Goal: Transaction & Acquisition: Purchase product/service

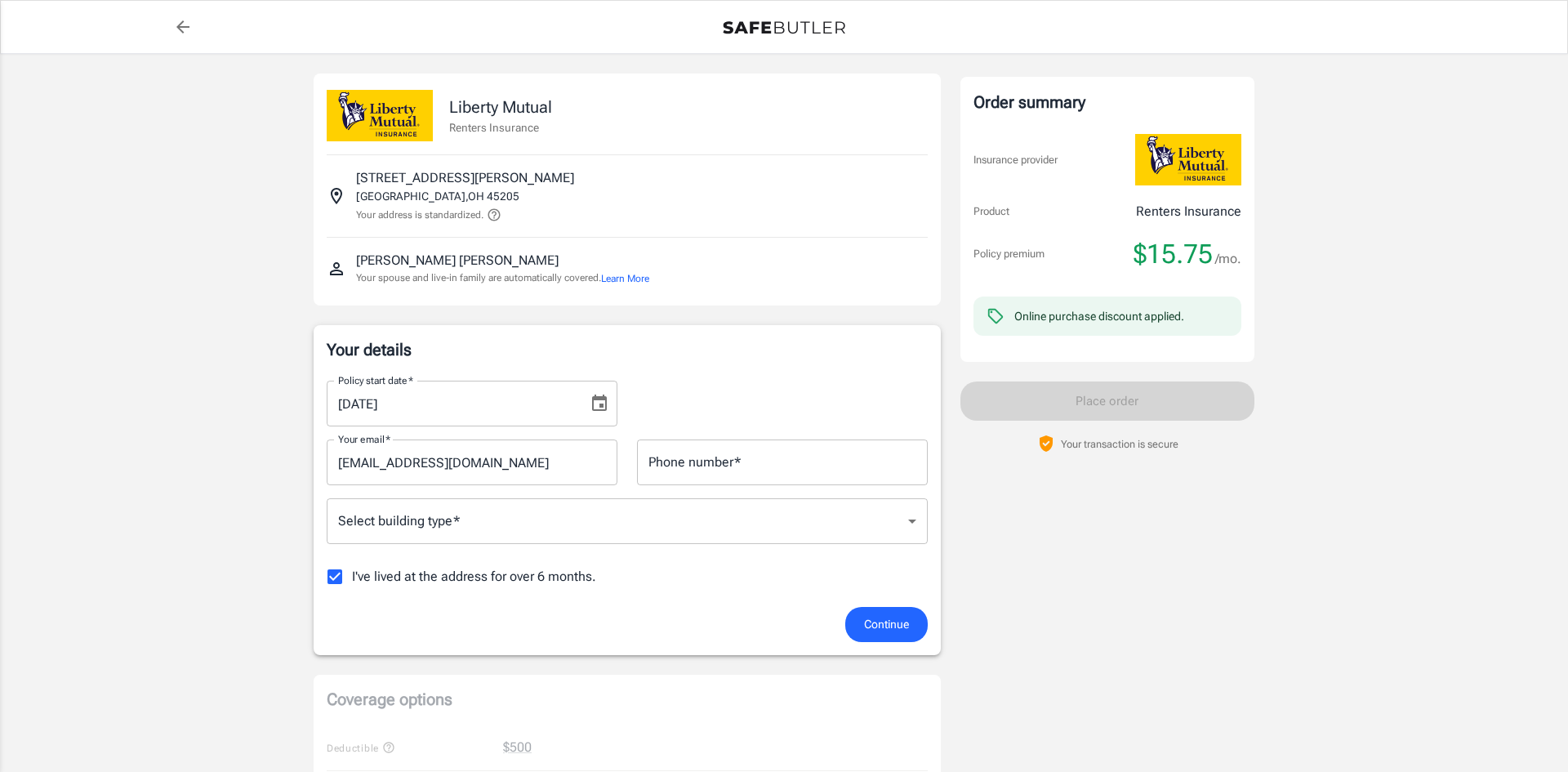
click at [471, 515] on body "Policy premium $ 15.75 /mo Liberty Mutual Renters Insurance 1753 GILSEY AVE APT…" at bounding box center [784, 772] width 1568 height 1545
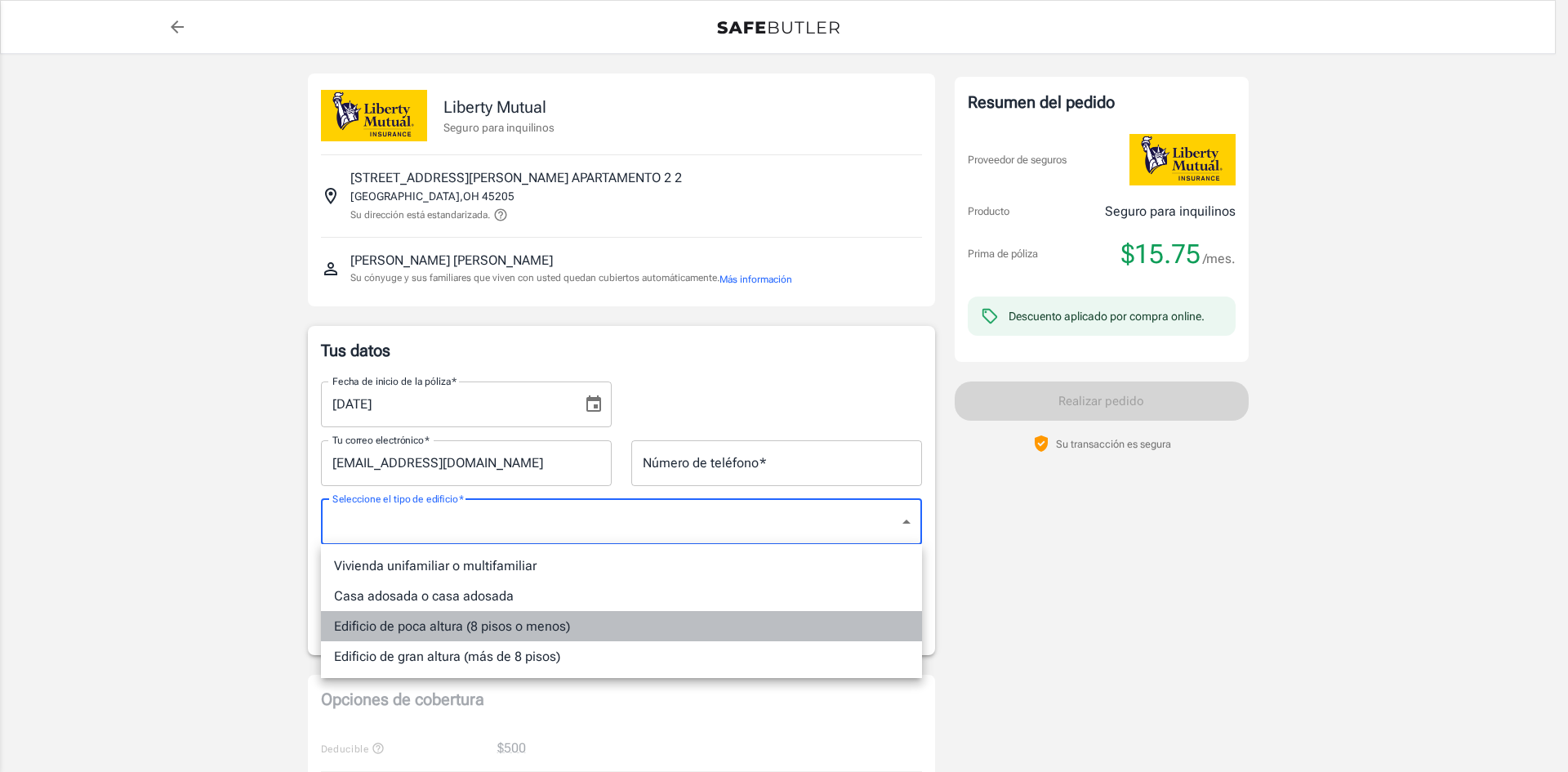
click at [702, 622] on li "Edificio de poca altura (8 pisos o menos)" at bounding box center [621, 626] width 601 height 30
type input "lowrise"
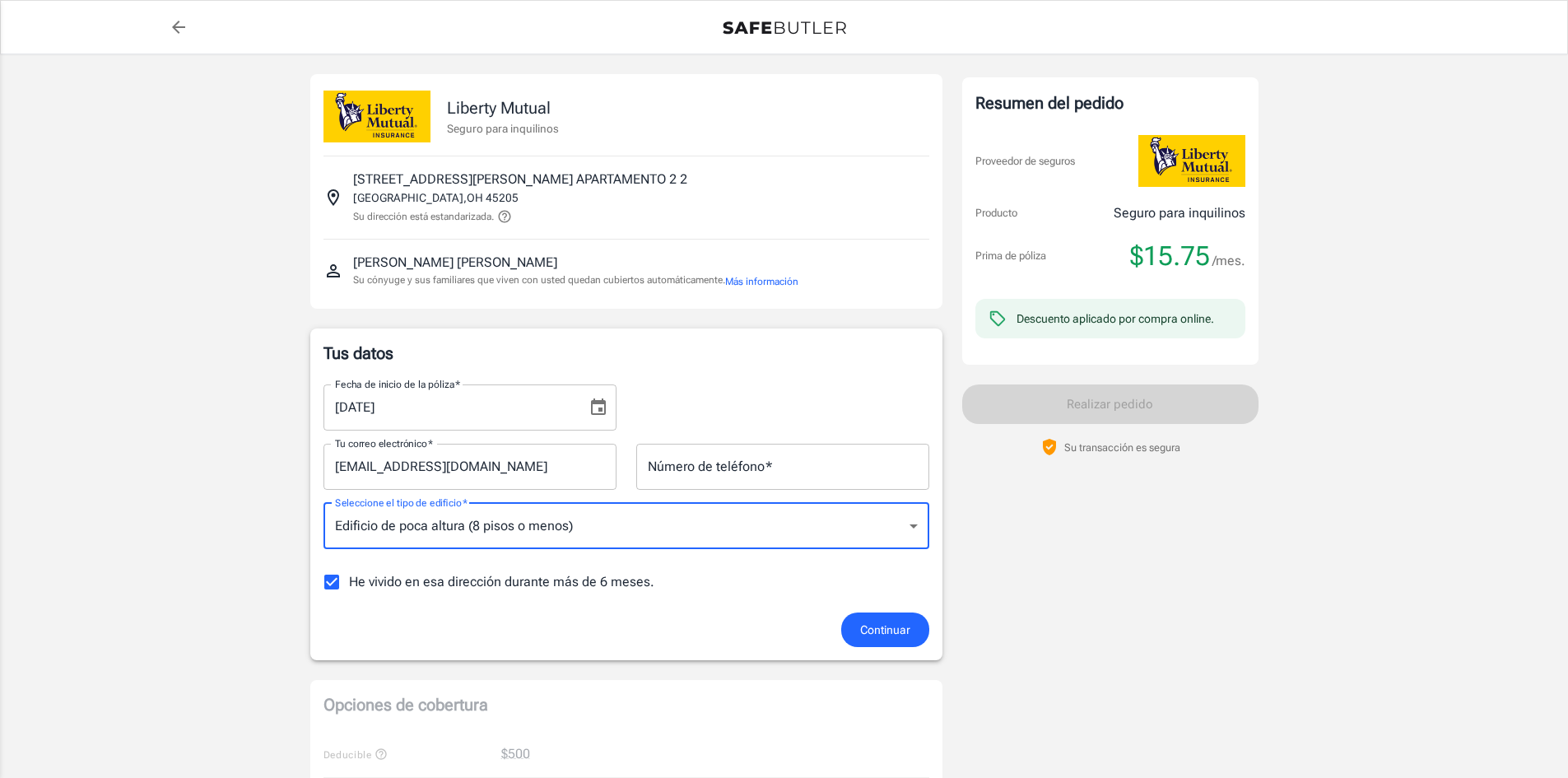
click at [881, 627] on font "Continuar" at bounding box center [885, 630] width 50 height 13
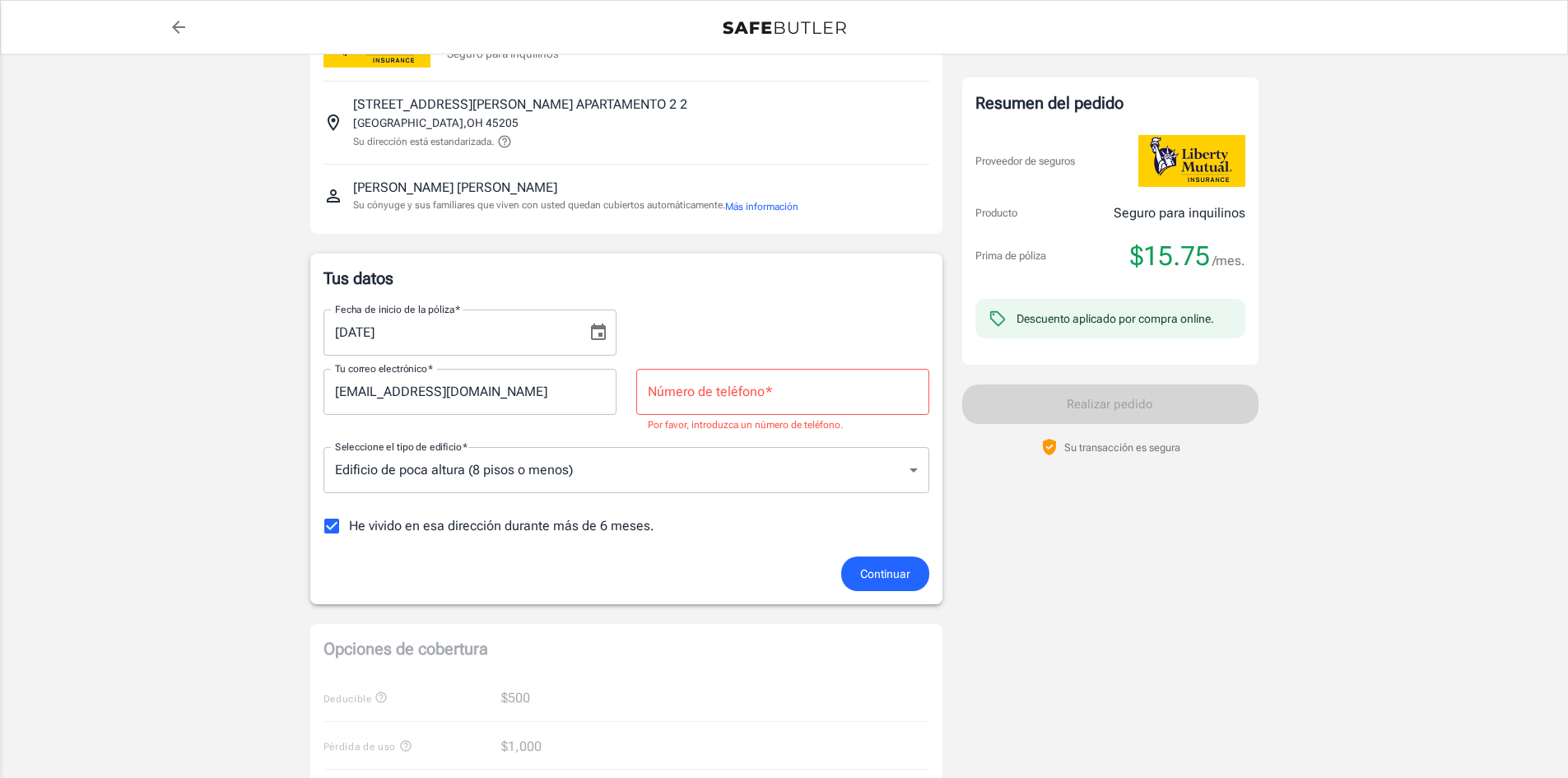
scroll to position [78, 0]
click at [684, 393] on input "Número de teléfono   *" at bounding box center [783, 389] width 293 height 46
type input "6178201599"
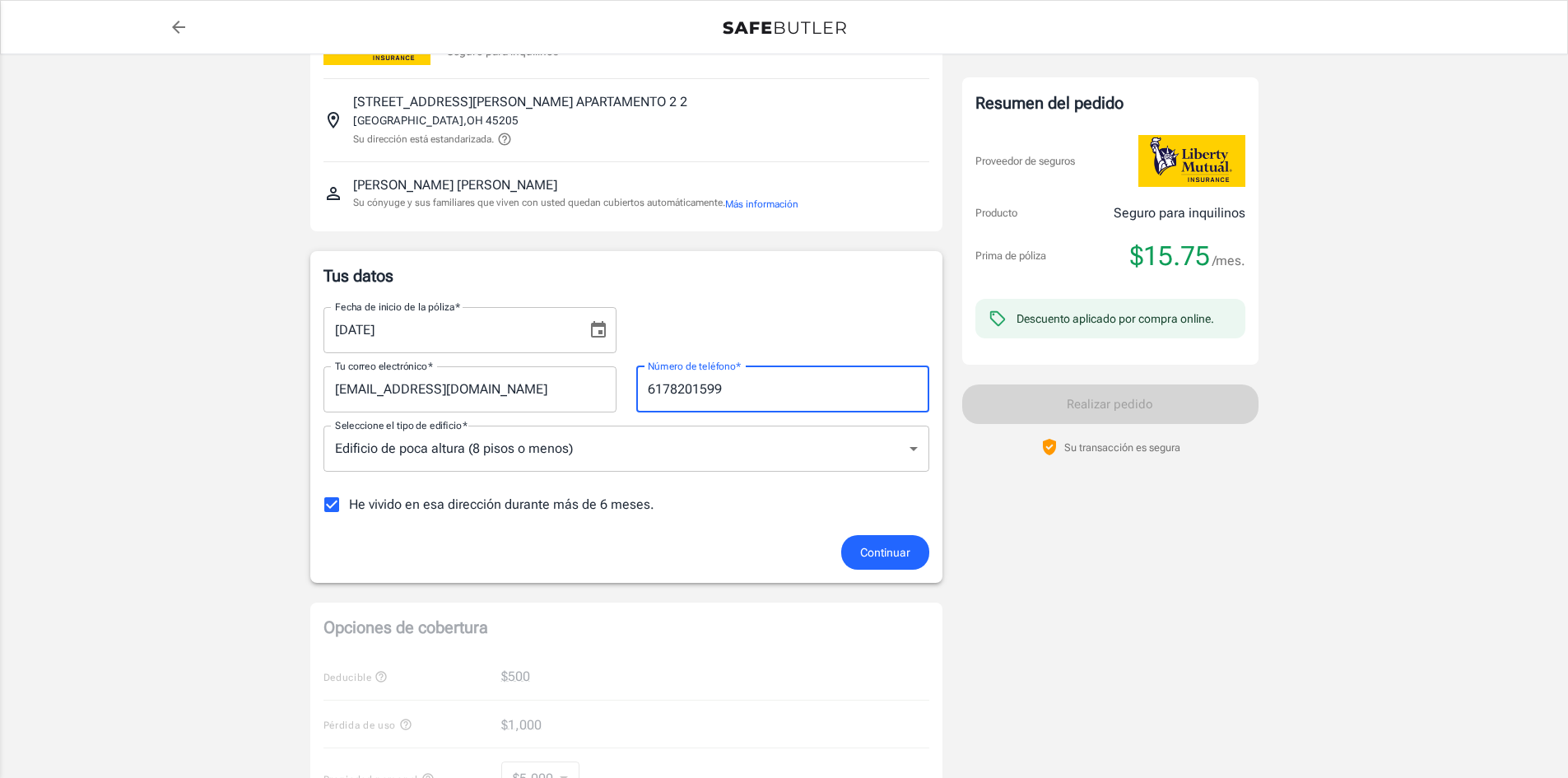
drag, startPoint x: 700, startPoint y: 388, endPoint x: 549, endPoint y: 384, distance: 151.1
click at [549, 384] on div "Tu correo electrónico   * galagatubela2010@gmail.com Tu correo electrónico   * …" at bounding box center [626, 382] width 626 height 59
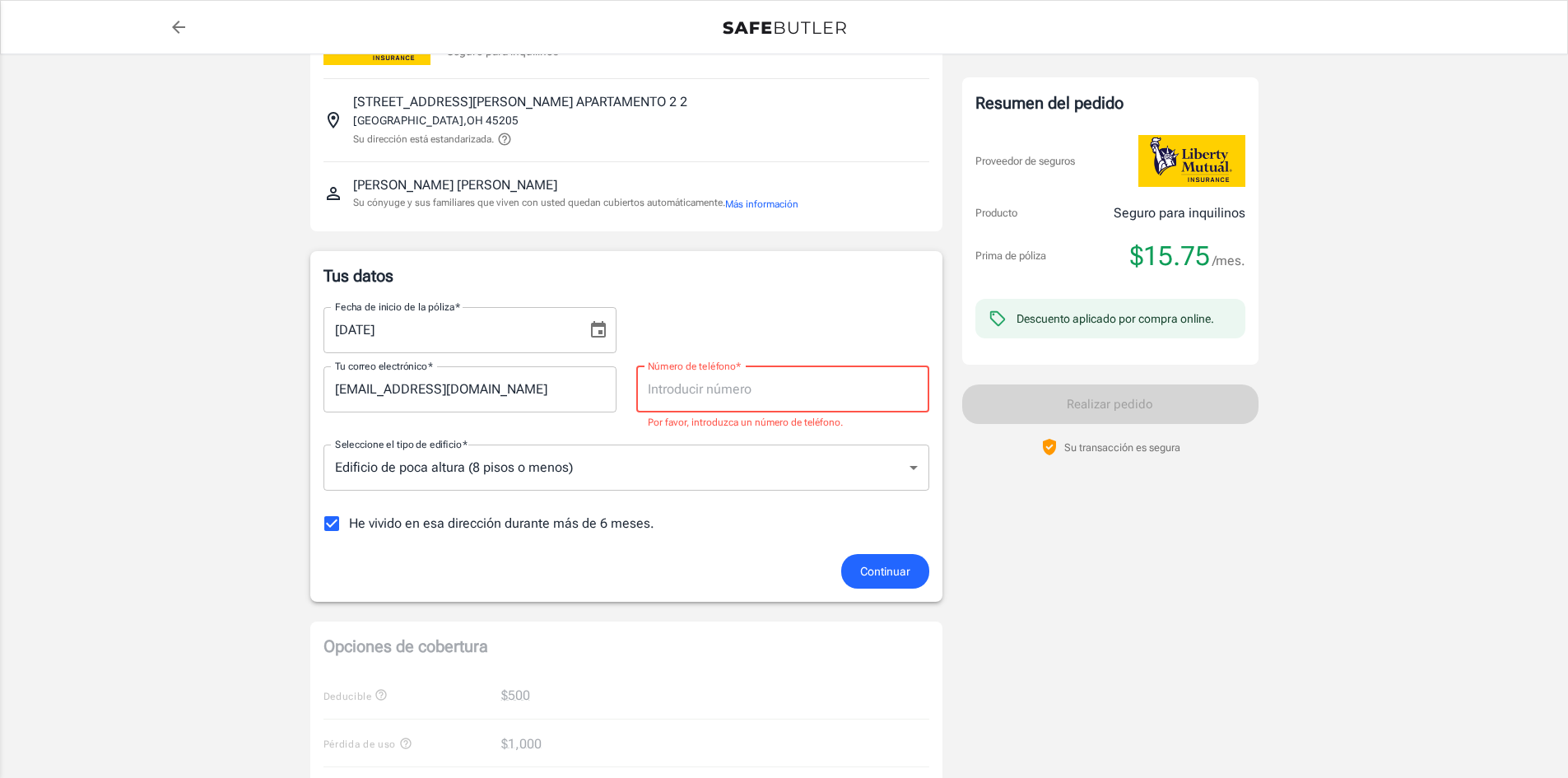
click at [753, 383] on input "Número de teléfono   *" at bounding box center [783, 389] width 293 height 46
type input "9787901733"
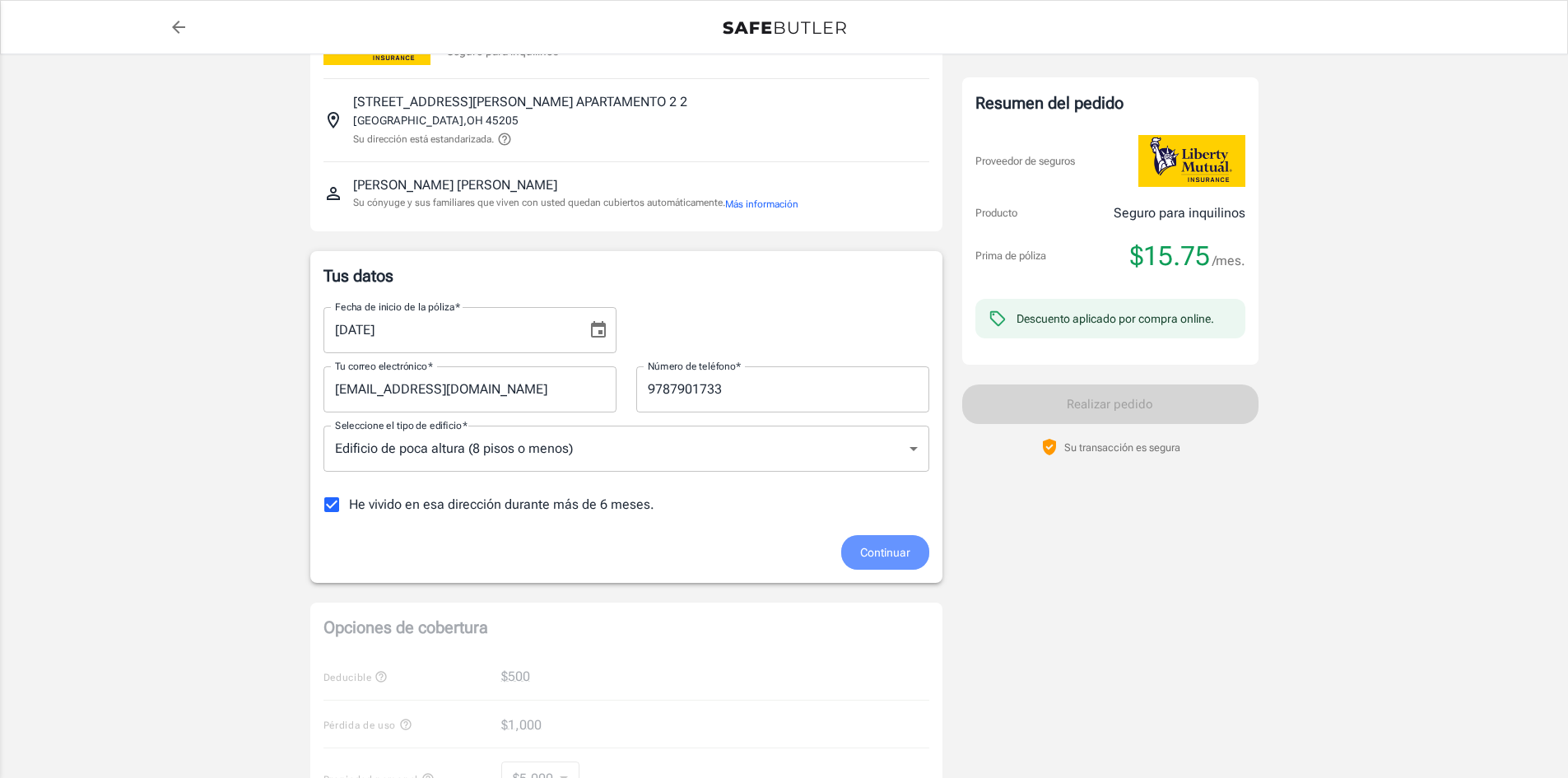
click at [898, 555] on font "Continuar" at bounding box center [885, 553] width 50 height 13
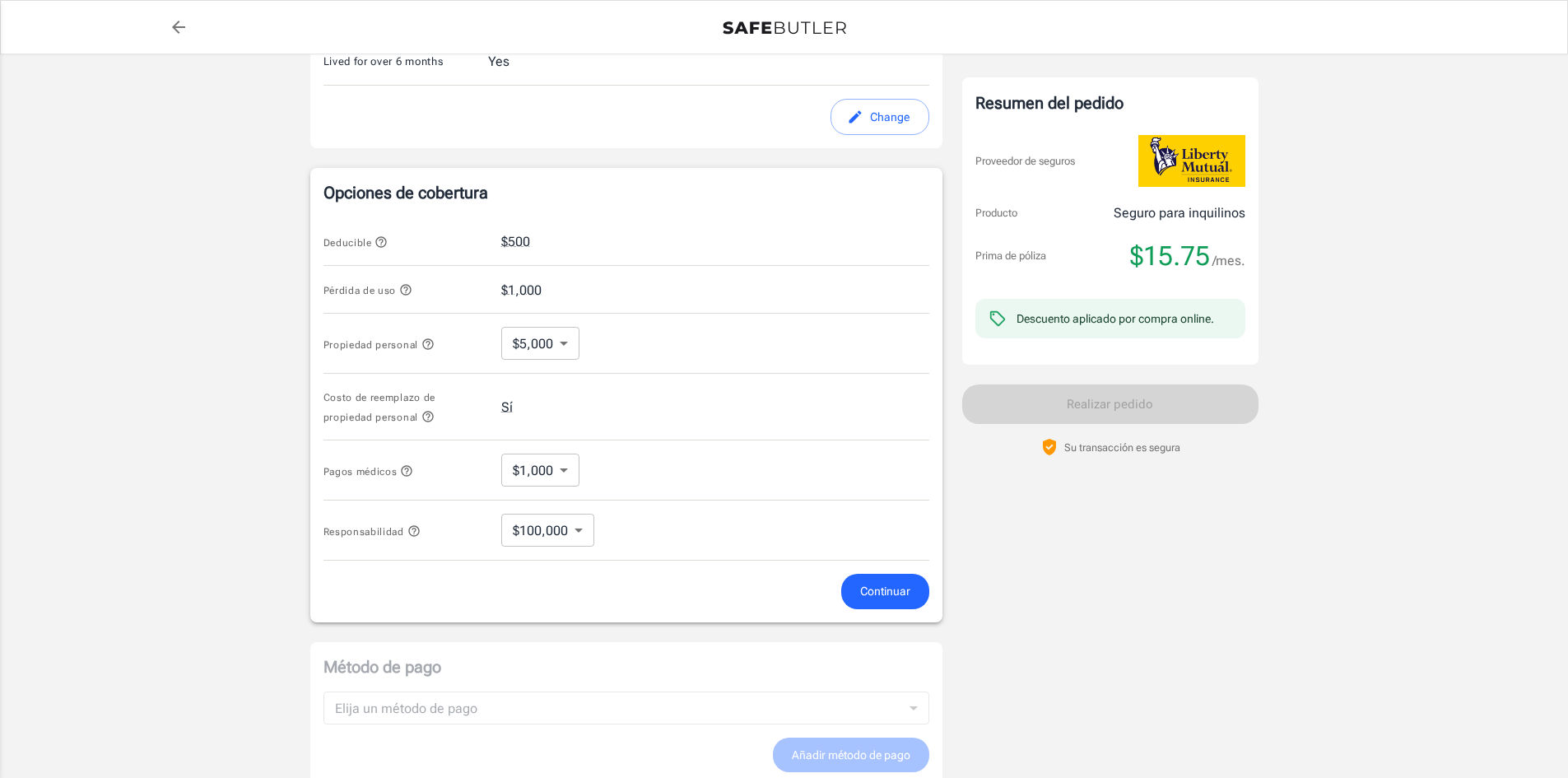
scroll to position [534, 0]
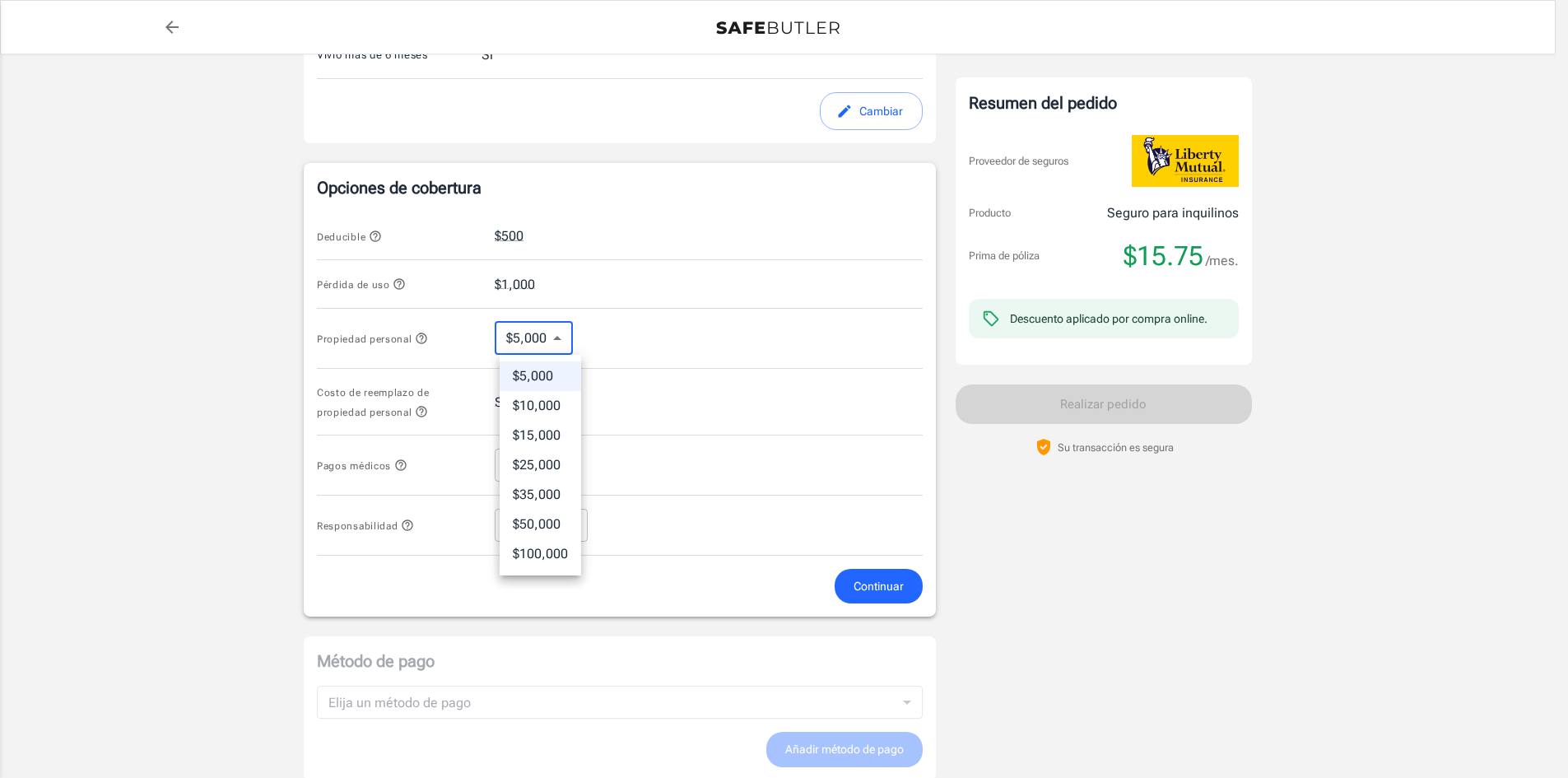
click at [567, 342] on body "Prima de póliza $ 15.75 /mes Liberty Mutual Seguro para inquilinos 1753 GILSEY …" at bounding box center [784, 253] width 1568 height 1575
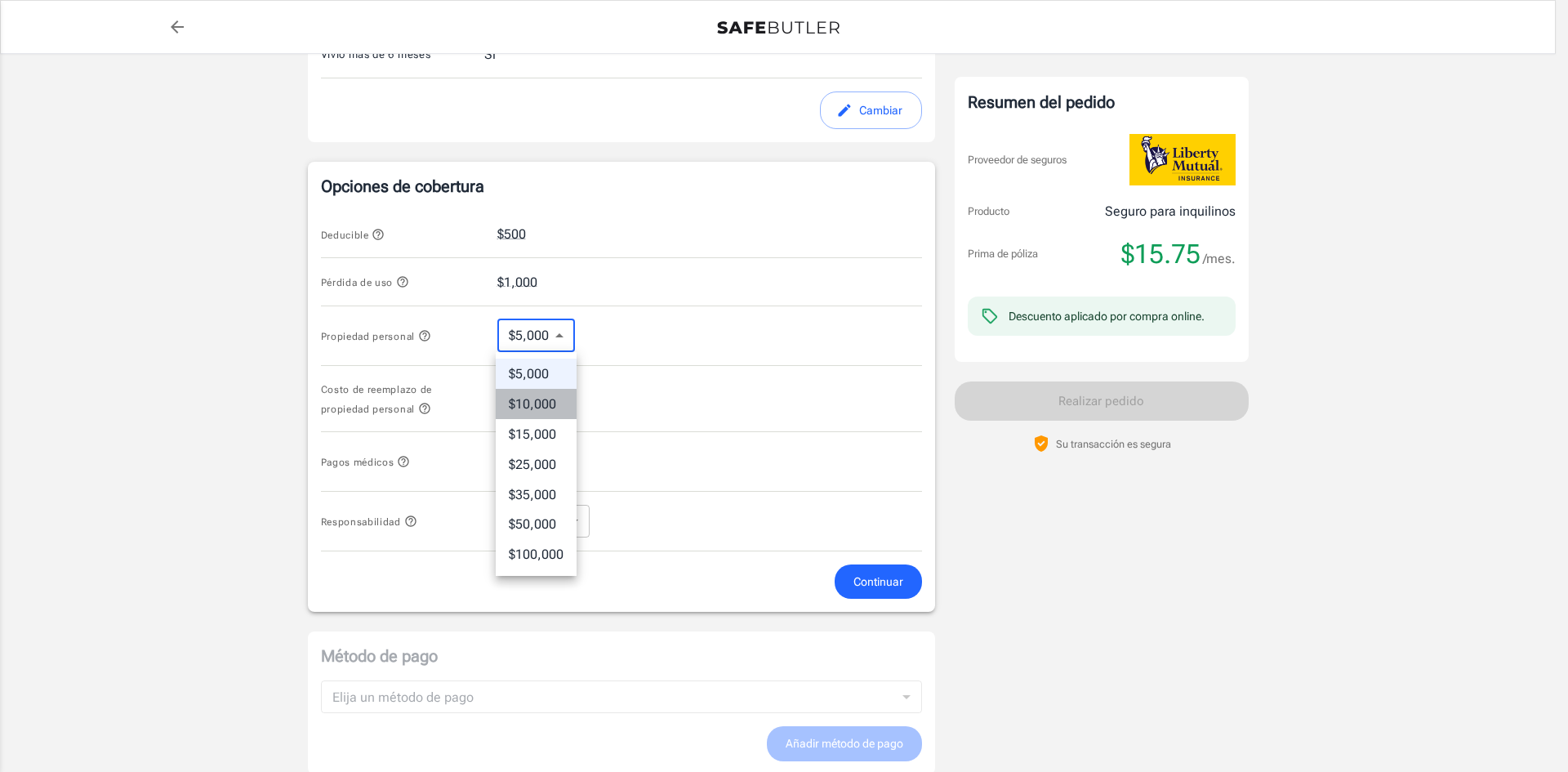
click at [550, 411] on font "$10,000" at bounding box center [532, 403] width 47 height 16
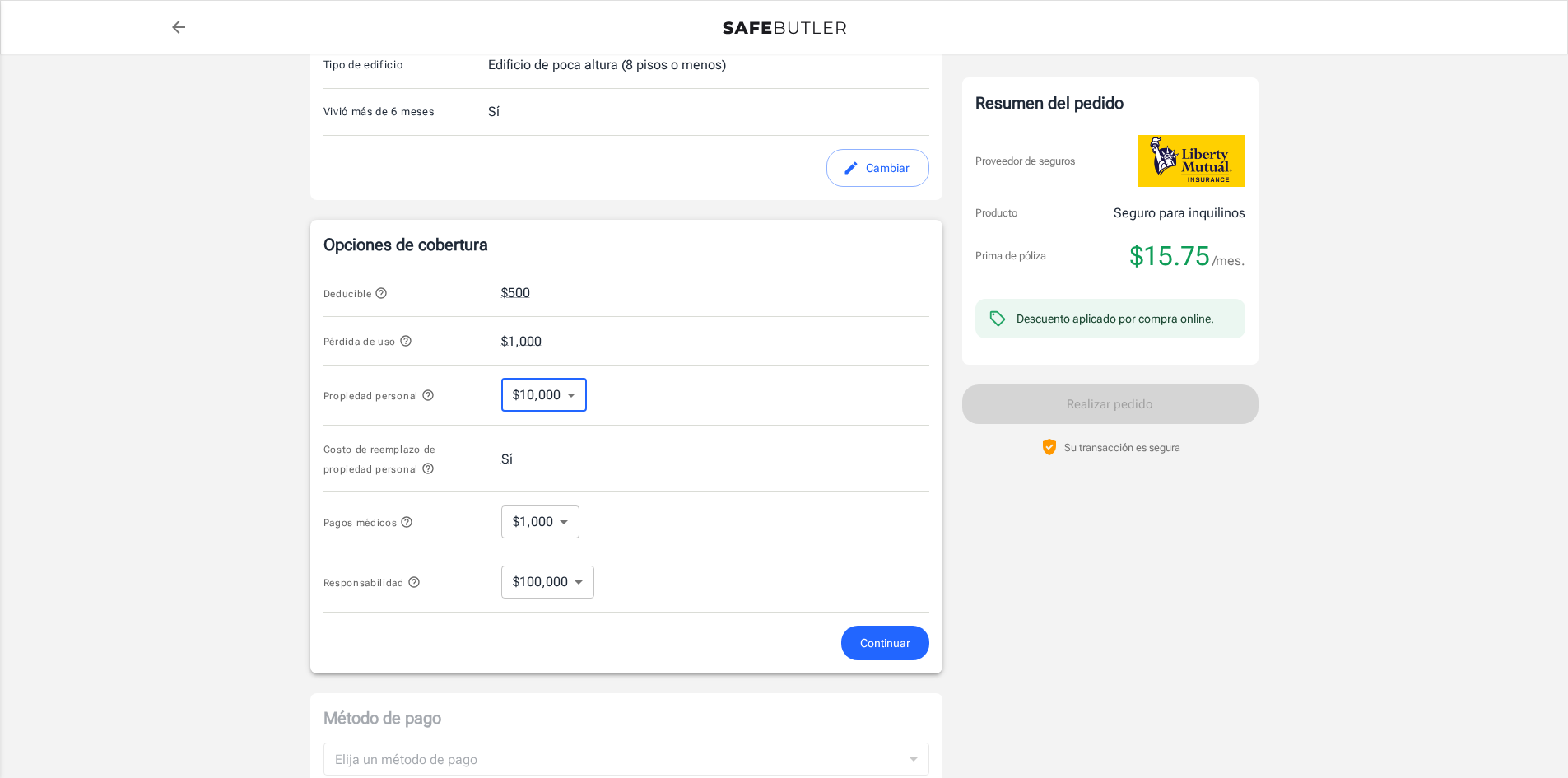
scroll to position [468, 0]
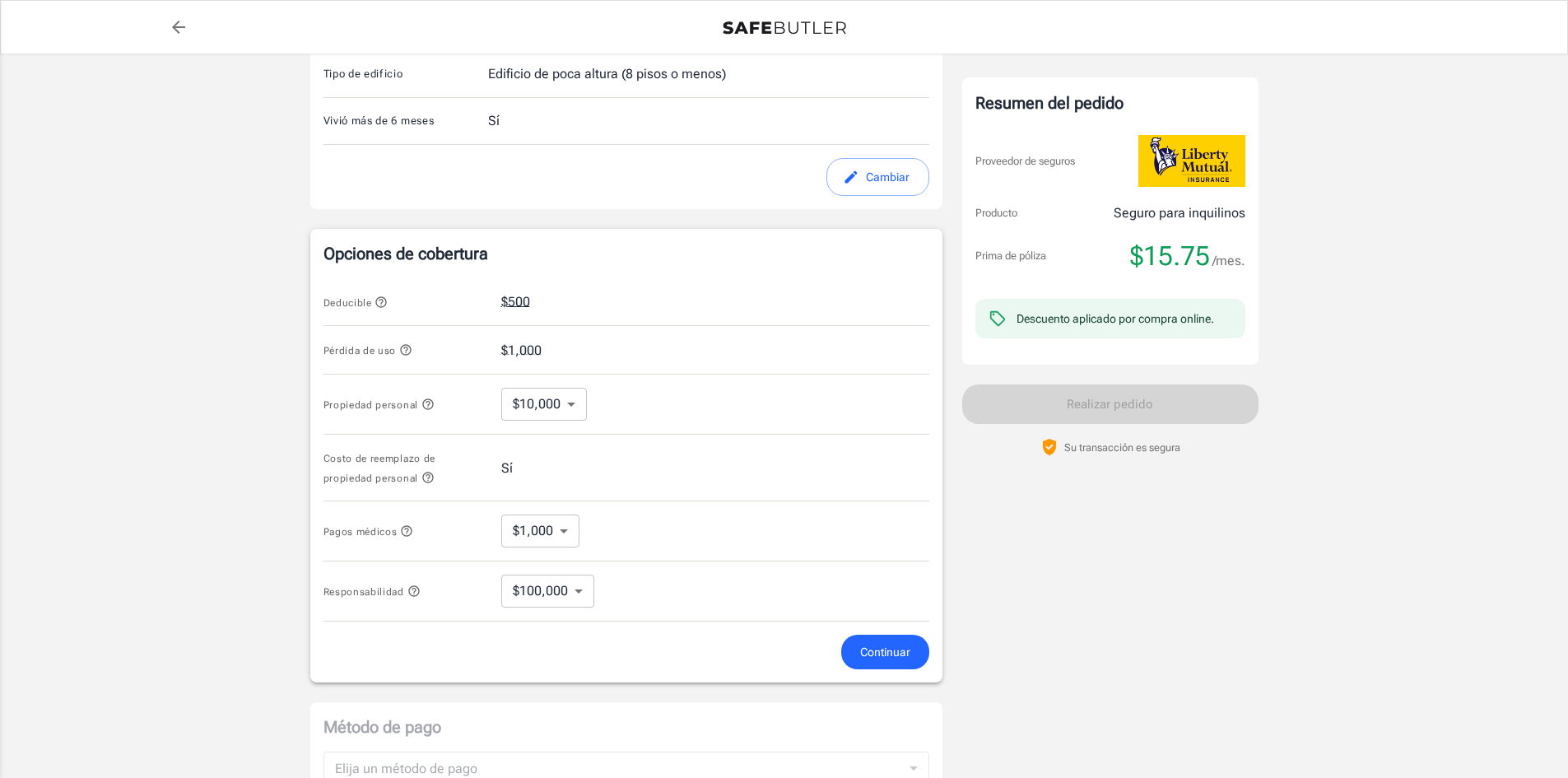
click at [518, 296] on font "$500" at bounding box center [515, 301] width 28 height 16
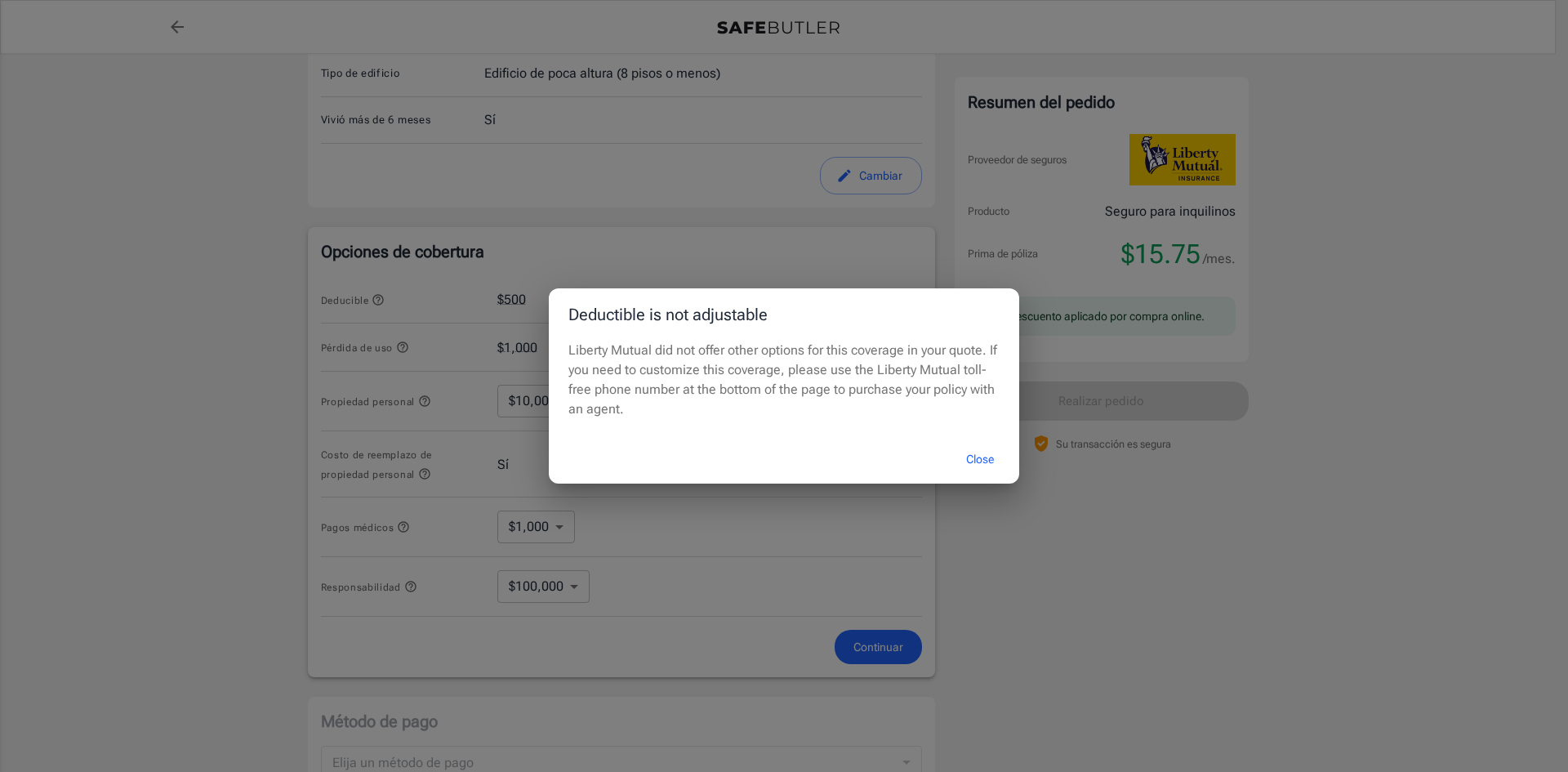
click at [977, 457] on button "Close" at bounding box center [980, 459] width 66 height 35
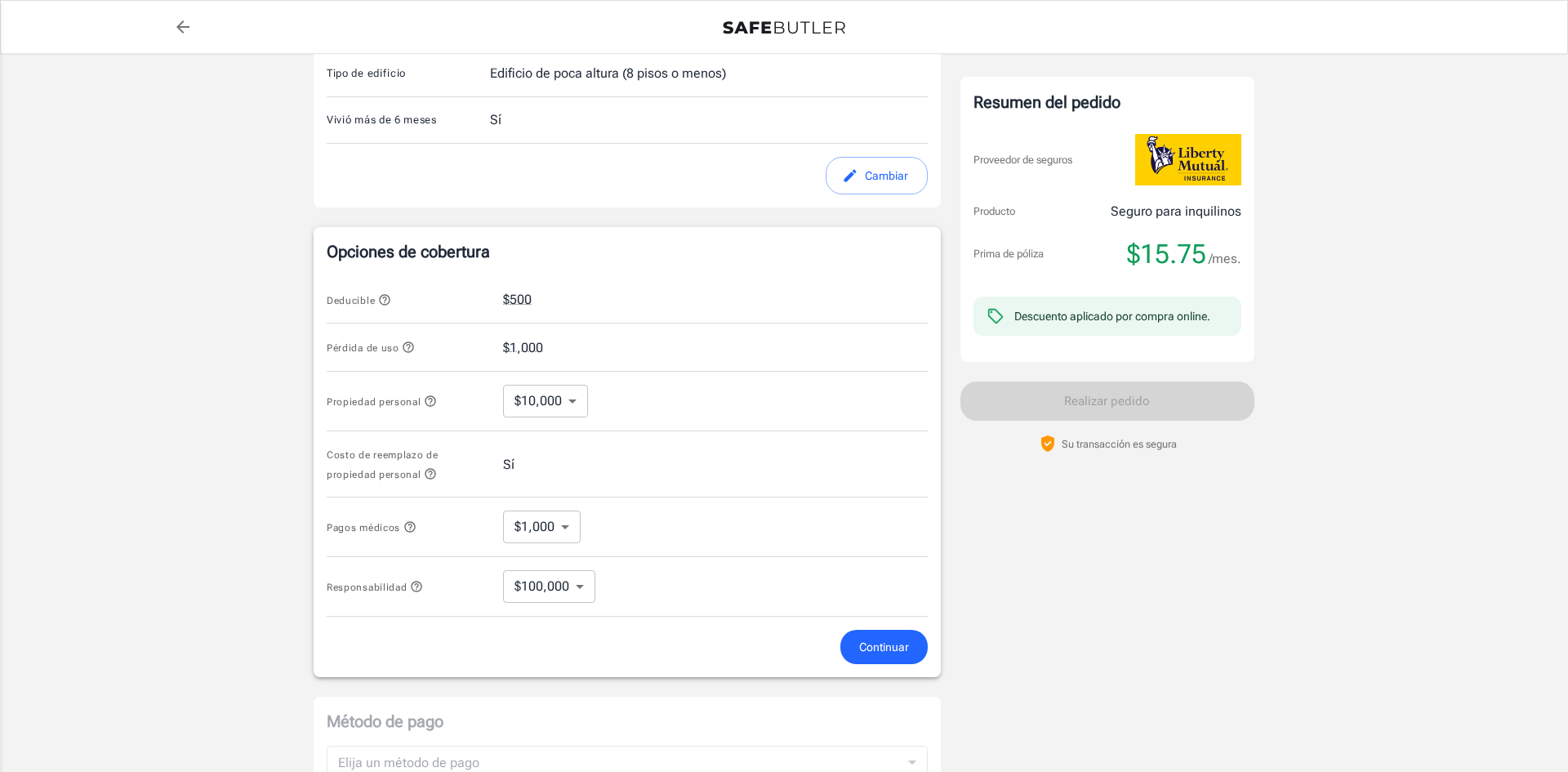
click at [560, 401] on body "Prima de póliza $ 15.75 /mes Liberty Mutual Seguro para inquilinos 1753 GILSEY …" at bounding box center [784, 317] width 1568 height 1563
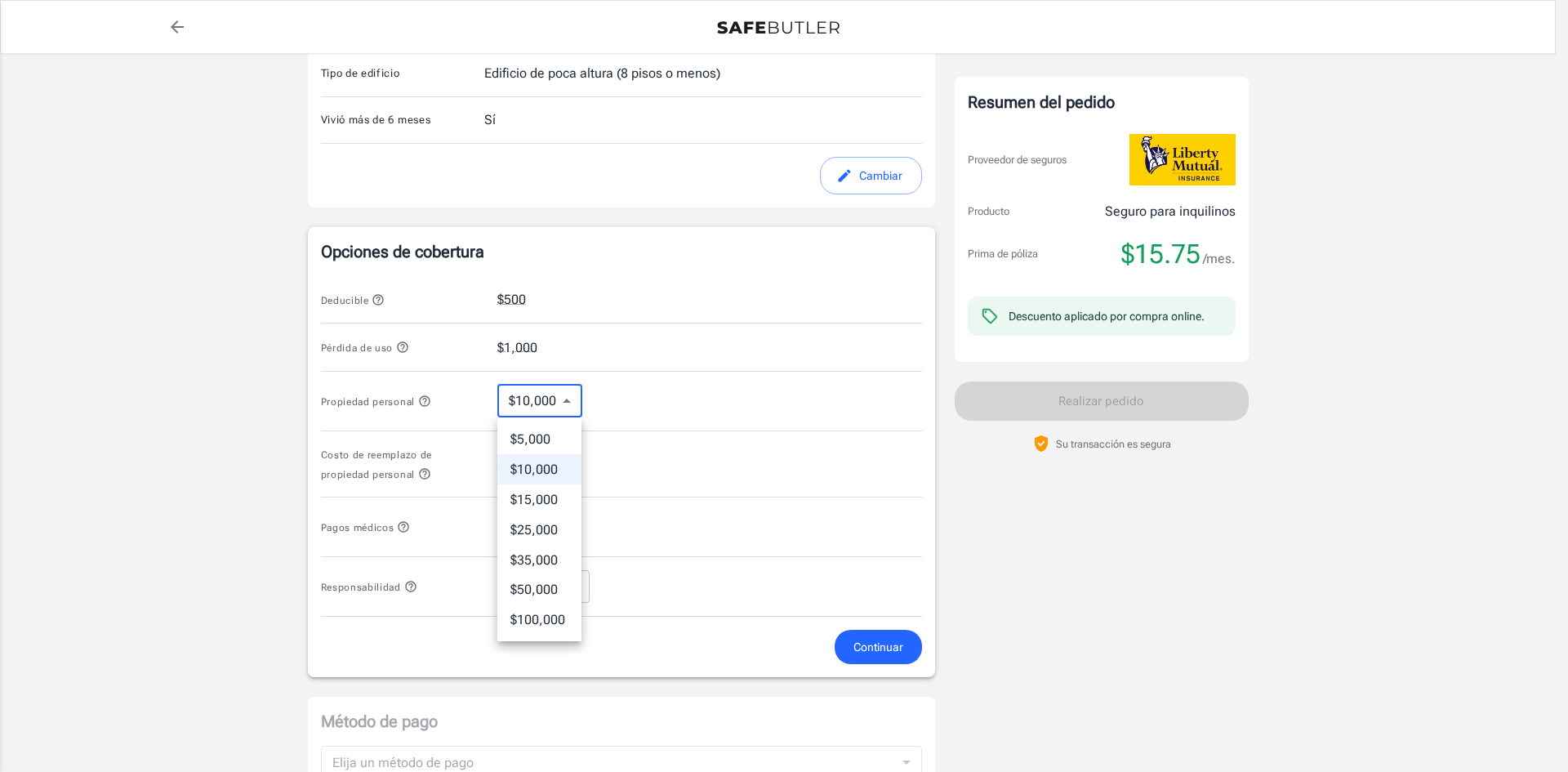
click at [561, 437] on li "$5,000" at bounding box center [538, 439] width 84 height 30
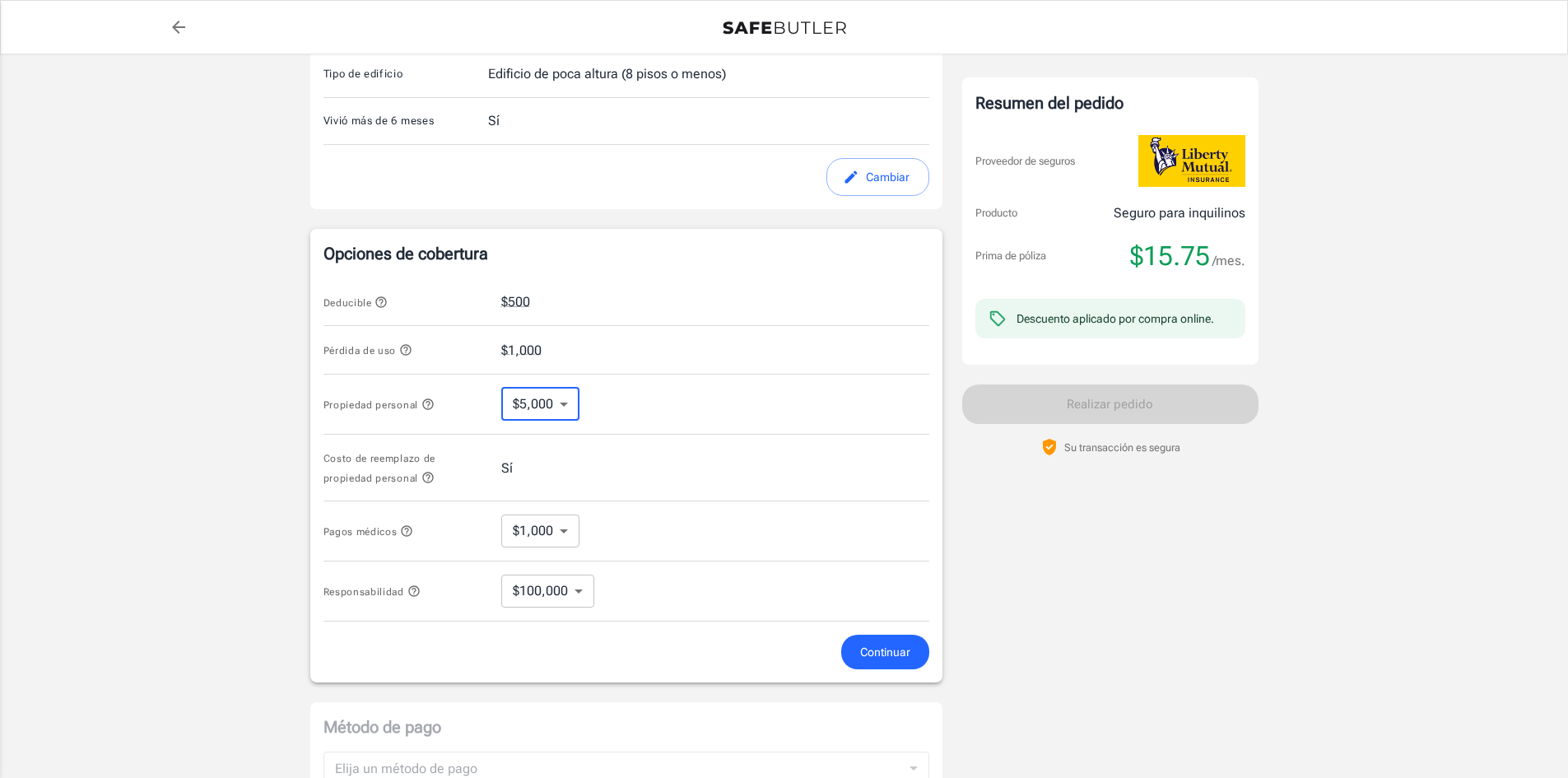
click at [562, 405] on body "Prima de póliza $ 15.75 /mes Liberty Mutual Seguro para inquilinos 1753 GILSEY …" at bounding box center [784, 320] width 1568 height 1575
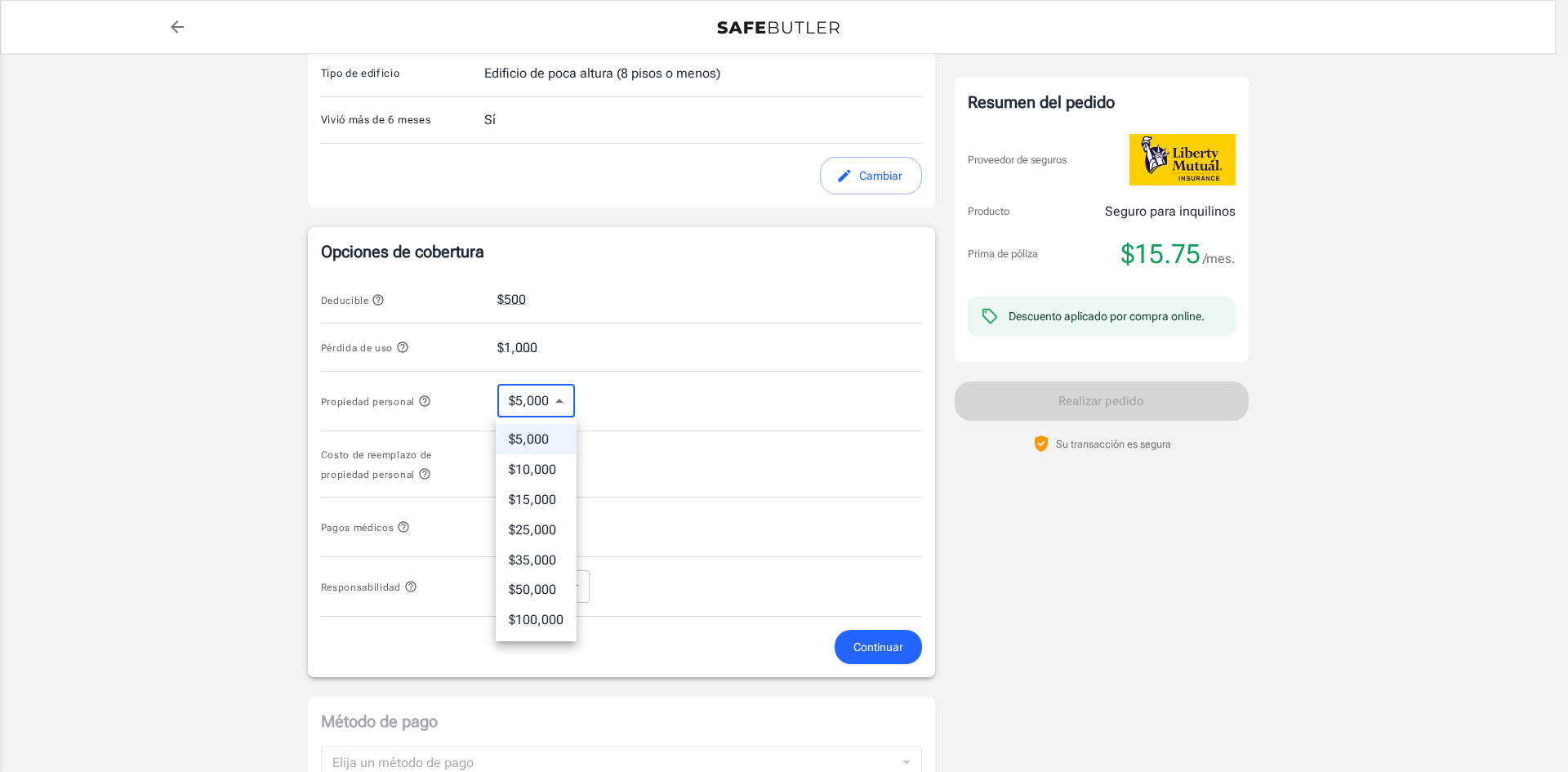
click at [557, 465] on li "$10,000" at bounding box center [535, 469] width 80 height 30
type input "10000"
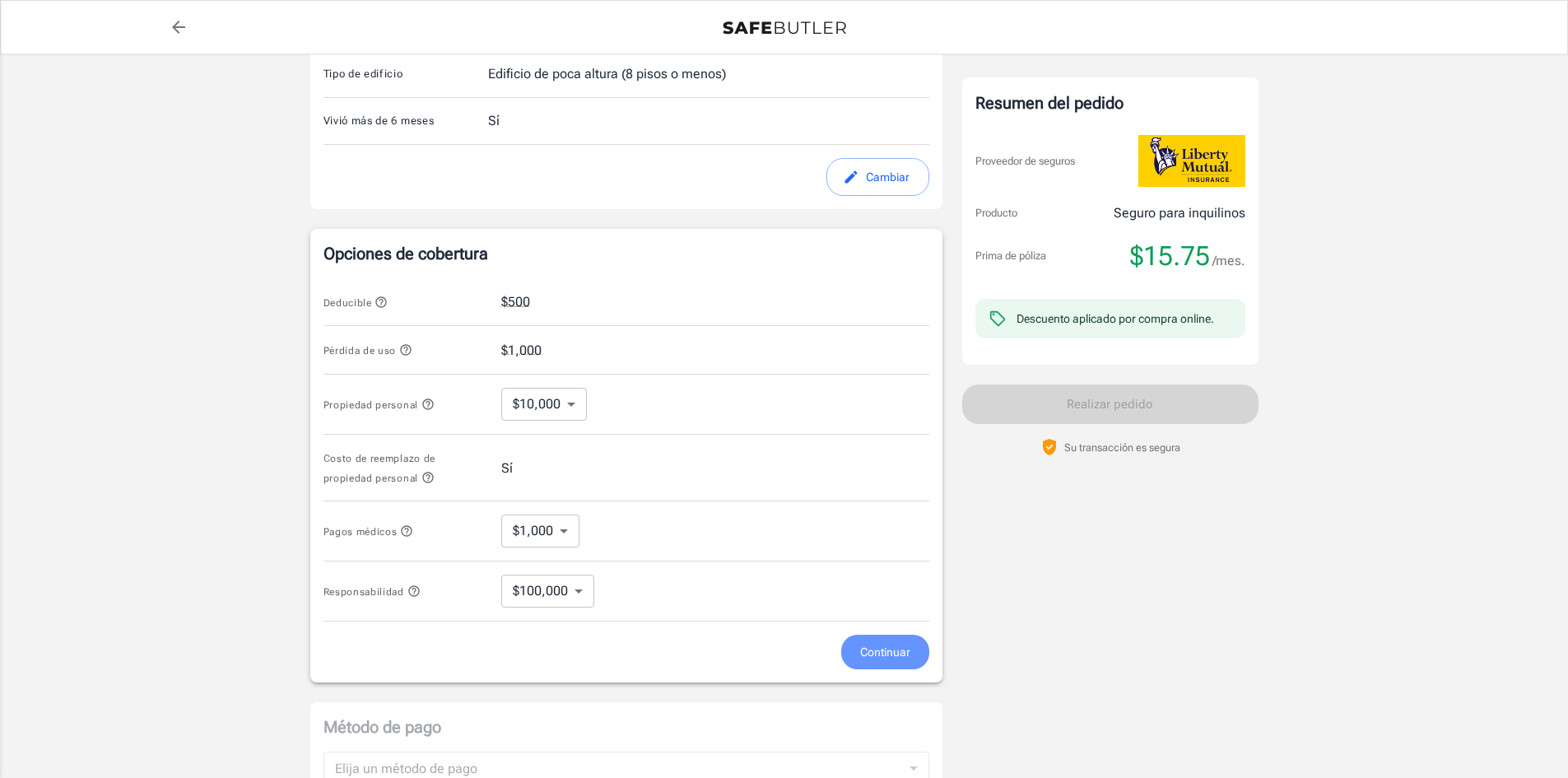
click at [912, 644] on button "Continuar" at bounding box center [885, 653] width 88 height 35
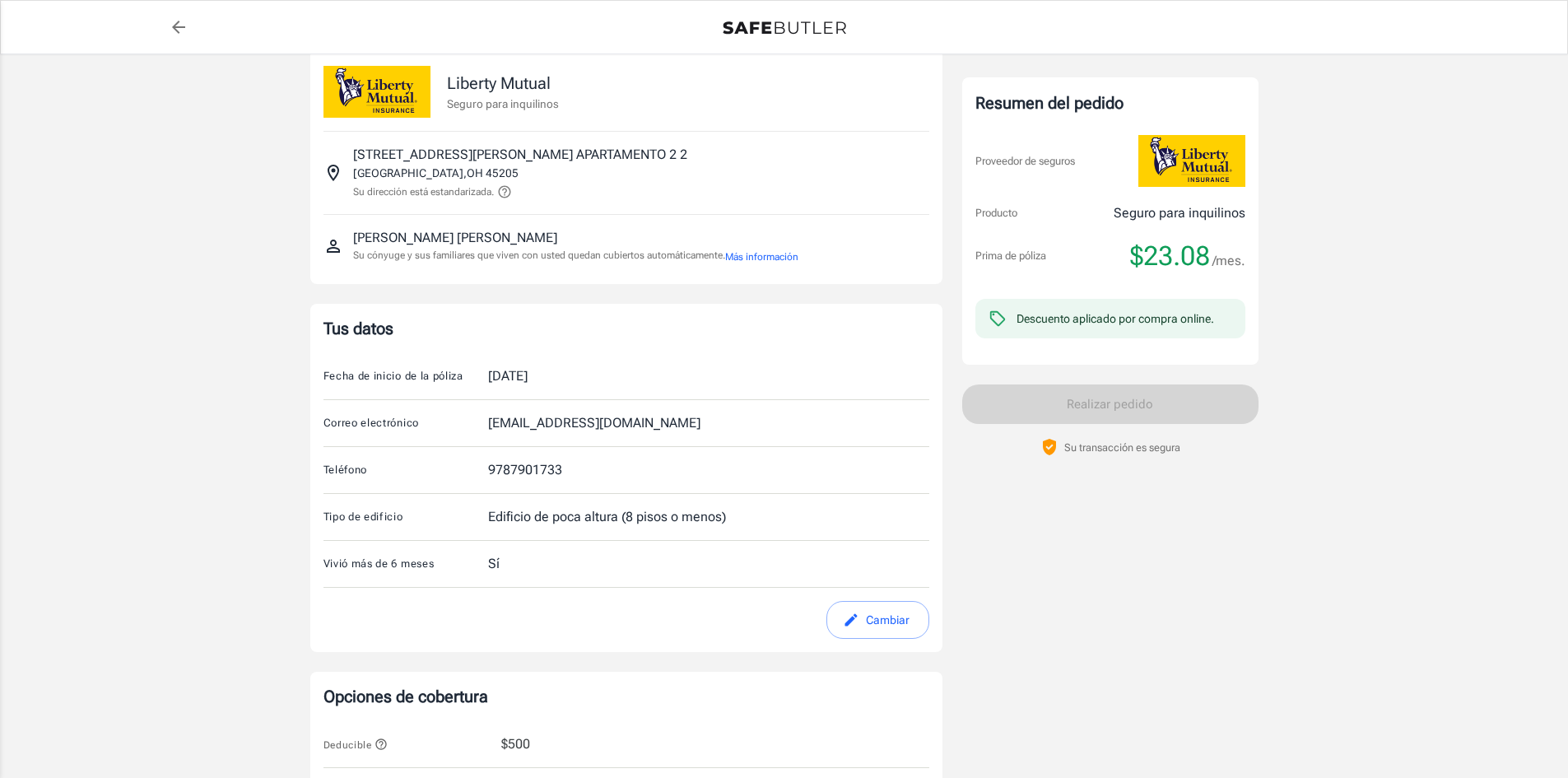
scroll to position [0, 0]
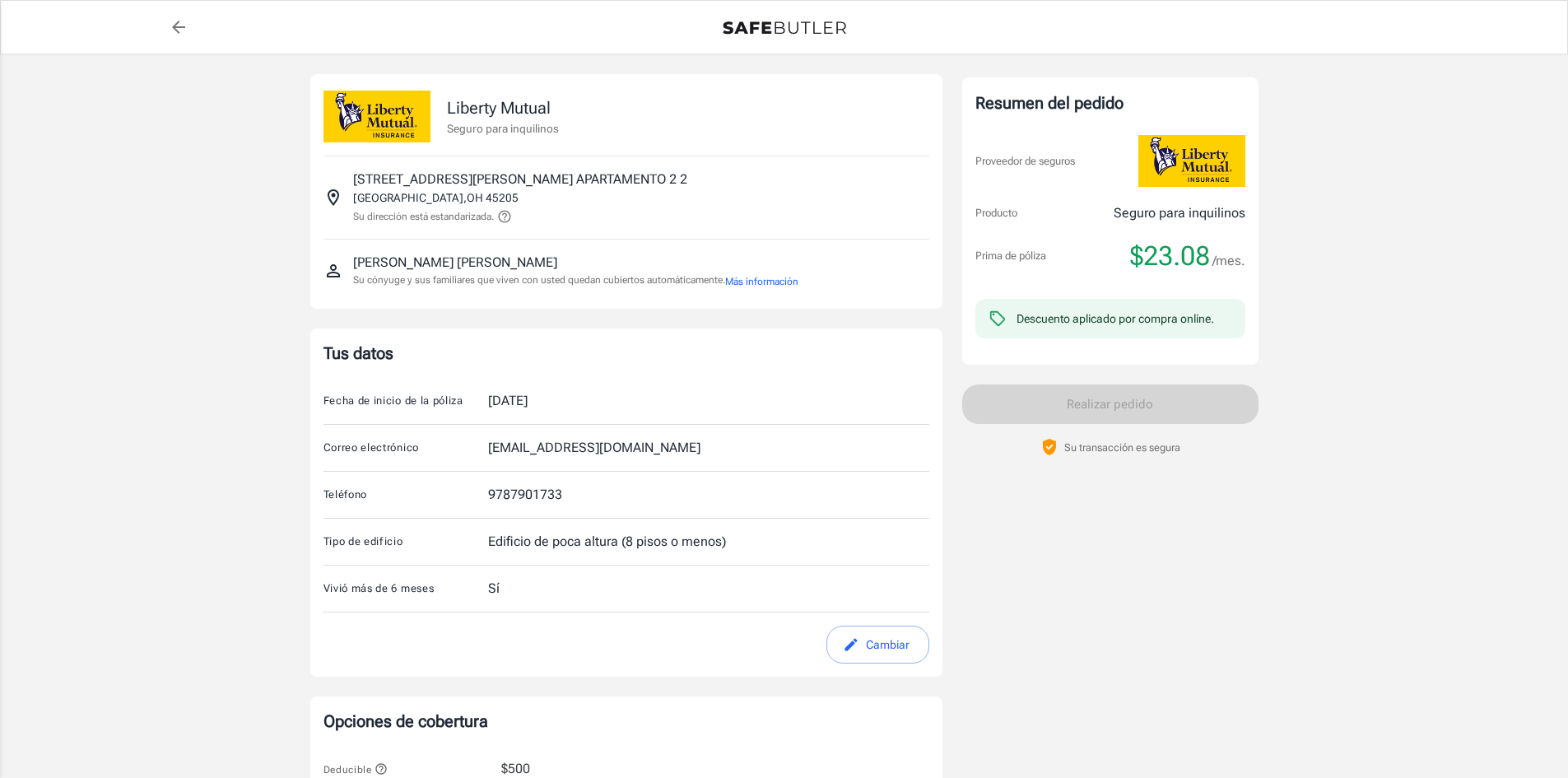
click at [771, 284] on font "Más información" at bounding box center [762, 282] width 74 height 12
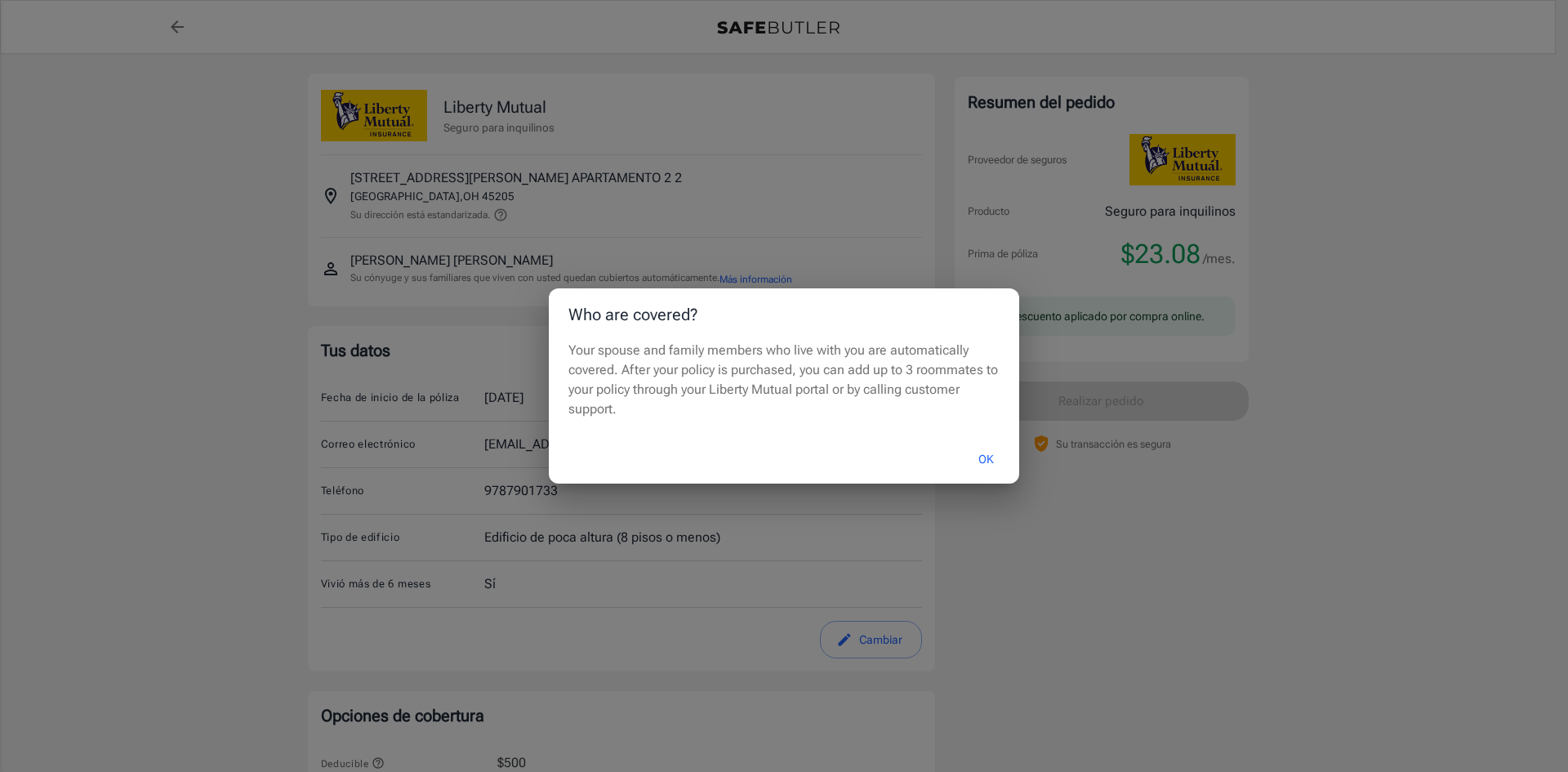
click at [971, 455] on button "OK" at bounding box center [986, 459] width 53 height 35
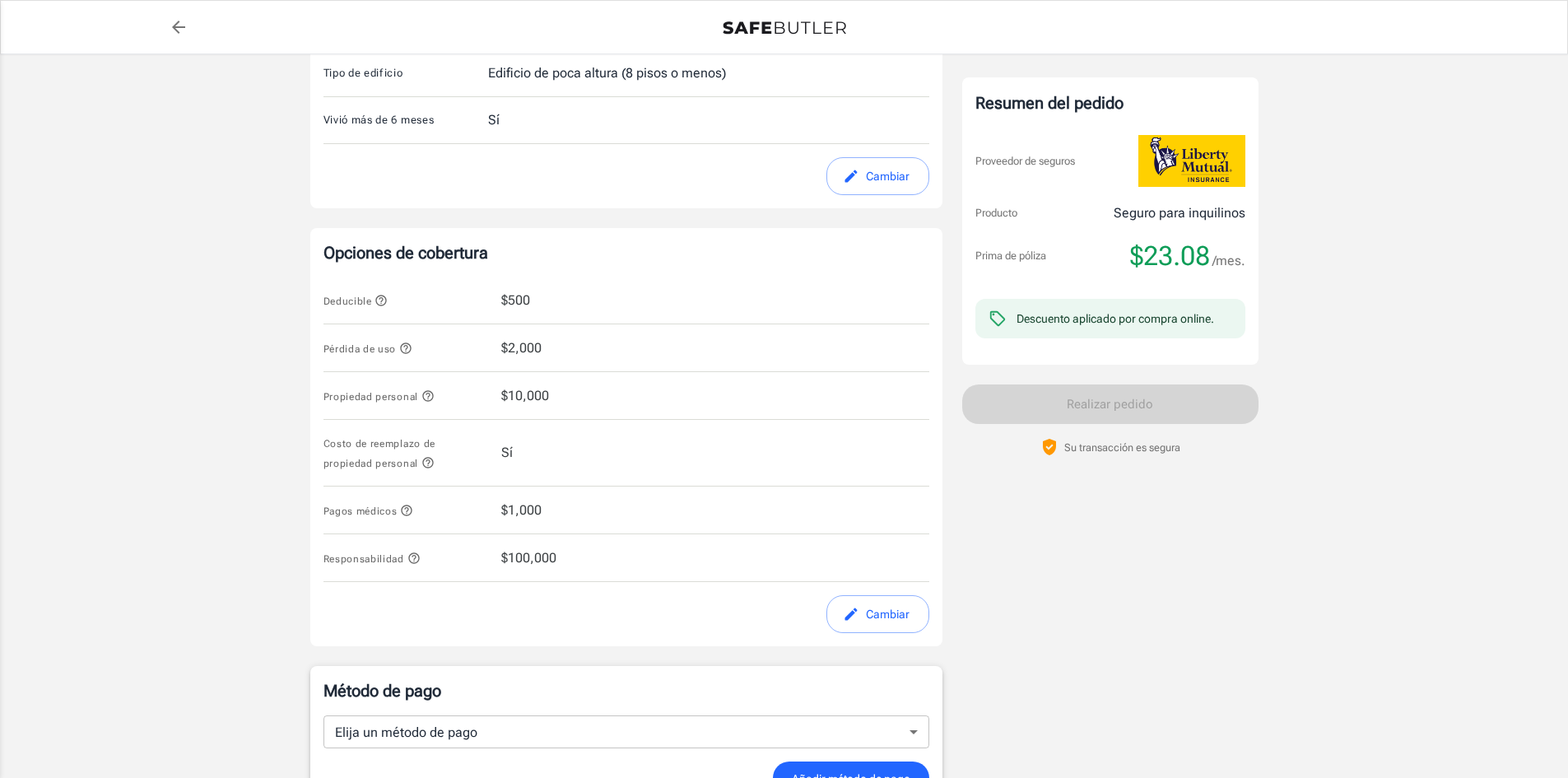
scroll to position [494, 0]
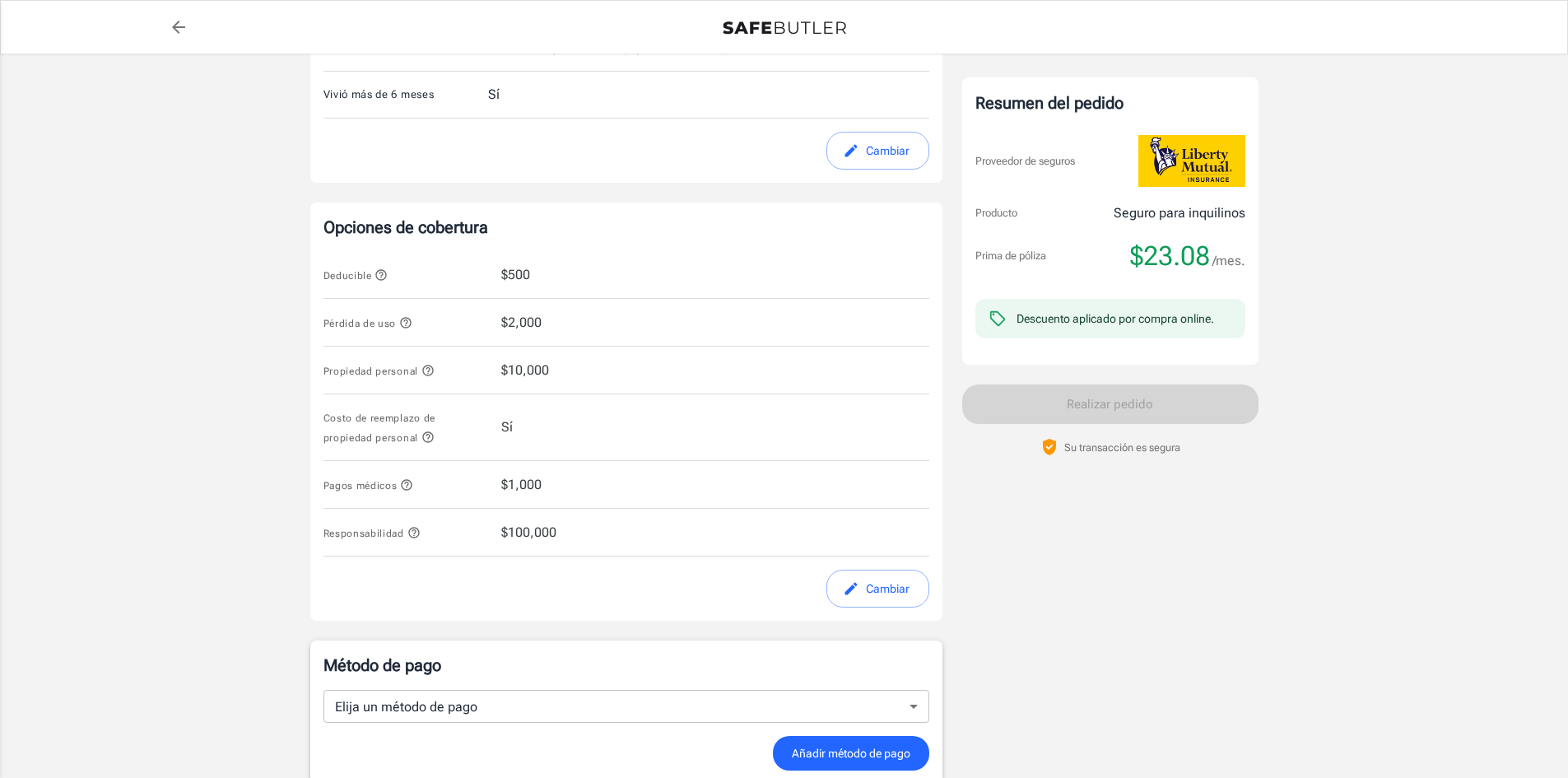
click at [381, 271] on icon "button" at bounding box center [381, 275] width 11 height 11
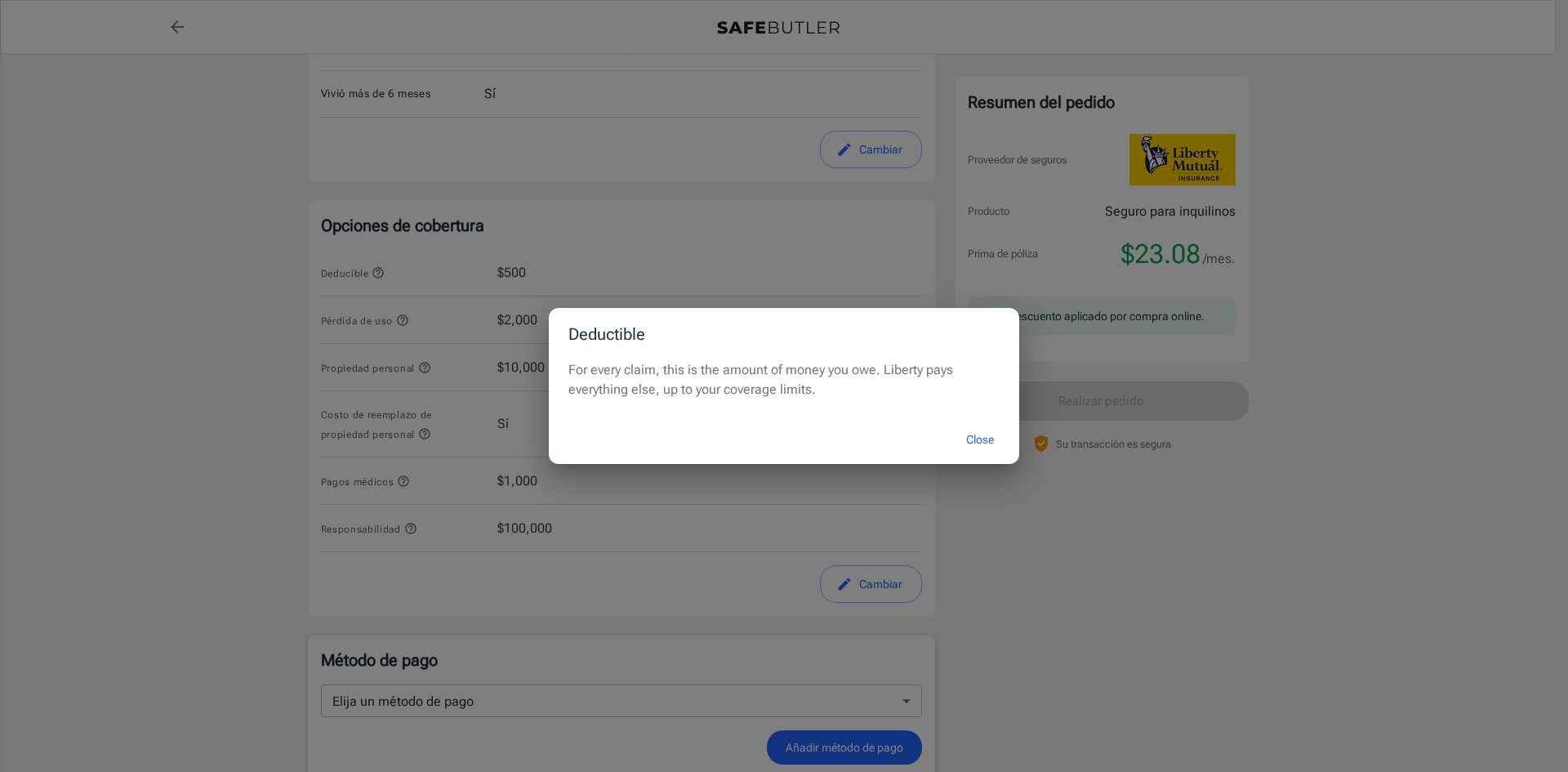
click at [422, 325] on div "Deductible For every claim, this is the amount of money you owe. Liberty pays e…" at bounding box center [784, 386] width 1568 height 772
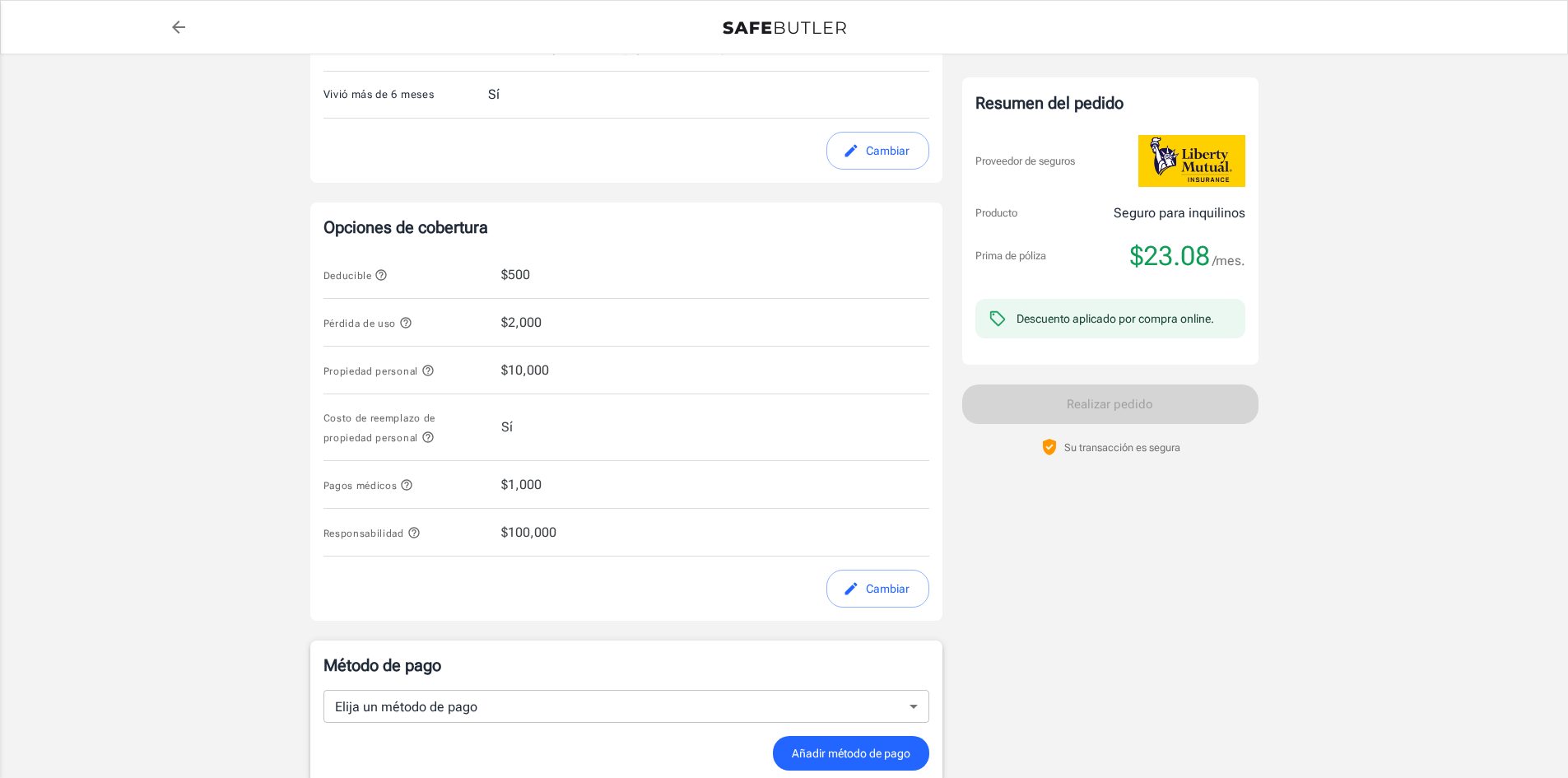
click at [410, 320] on icon "button" at bounding box center [406, 323] width 13 height 13
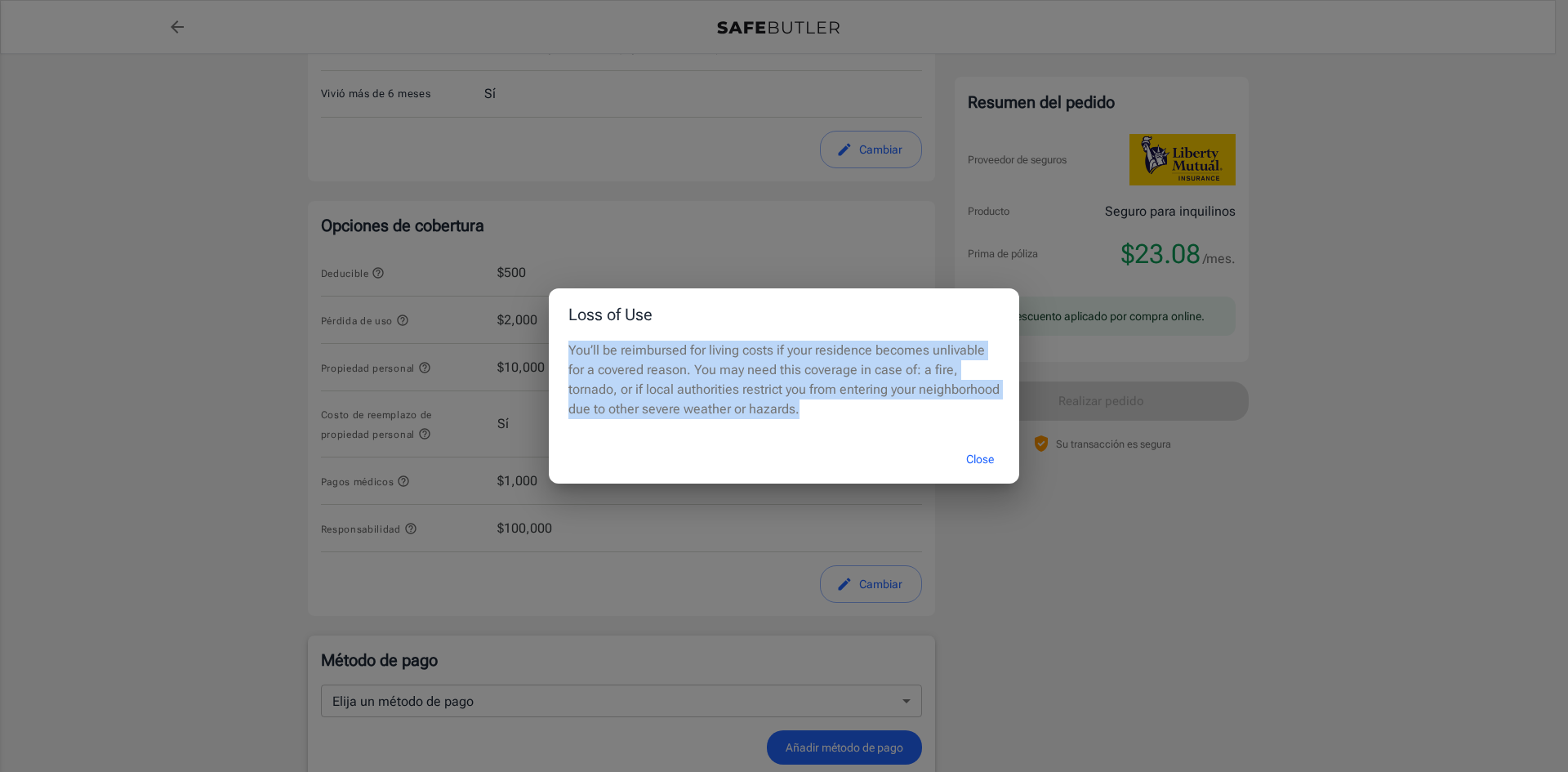
drag, startPoint x: 563, startPoint y: 340, endPoint x: 839, endPoint y: 434, distance: 291.6
click at [839, 434] on div "You’ll be reimbursed for living costs if your residence becomes unlivable for a…" at bounding box center [783, 388] width 470 height 95
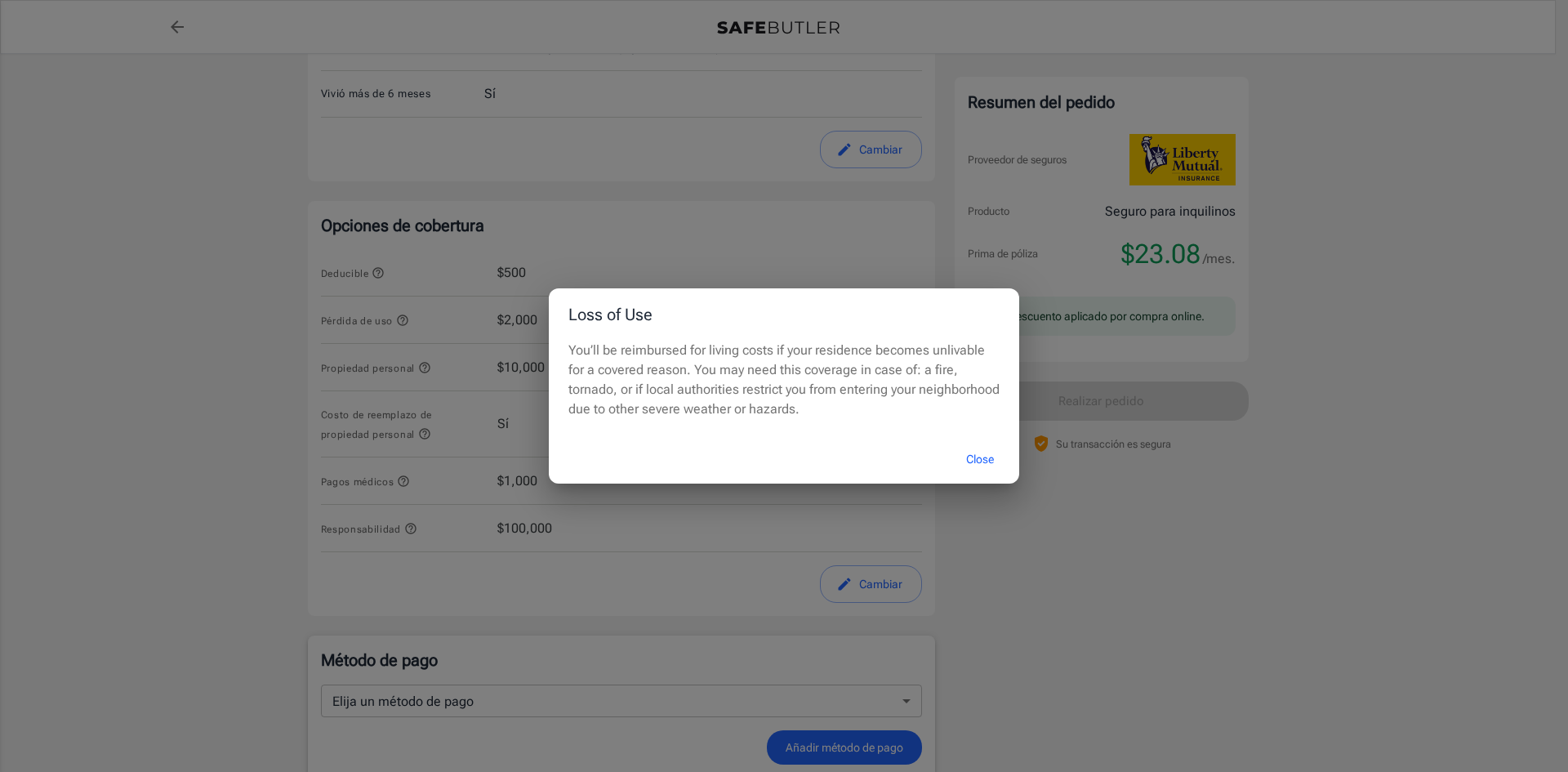
click at [1342, 258] on div "Loss of Use You’ll be reimbursed for living costs if your residence becomes unl…" at bounding box center [784, 386] width 1568 height 772
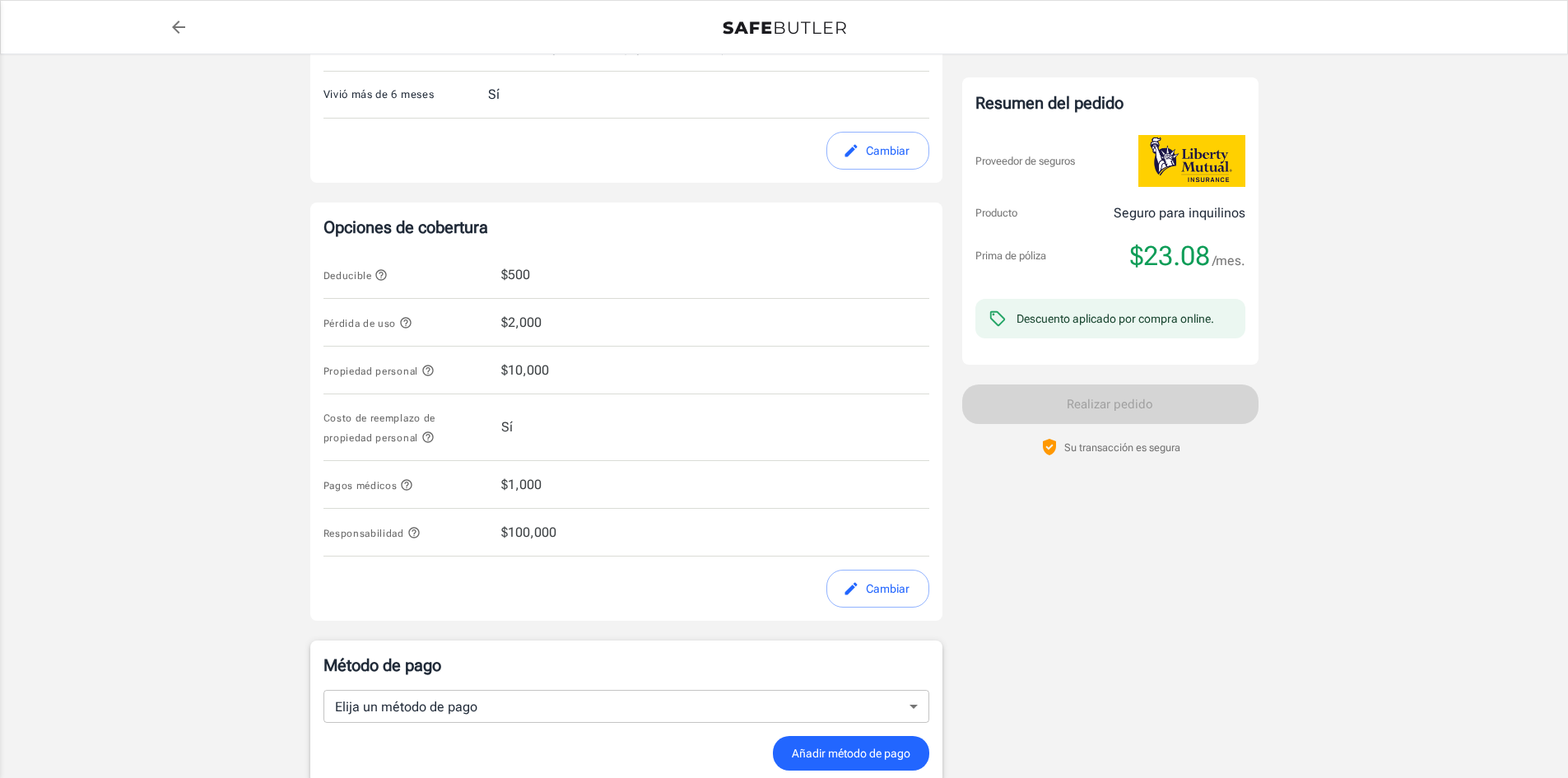
click at [427, 367] on icon "button" at bounding box center [428, 371] width 13 height 13
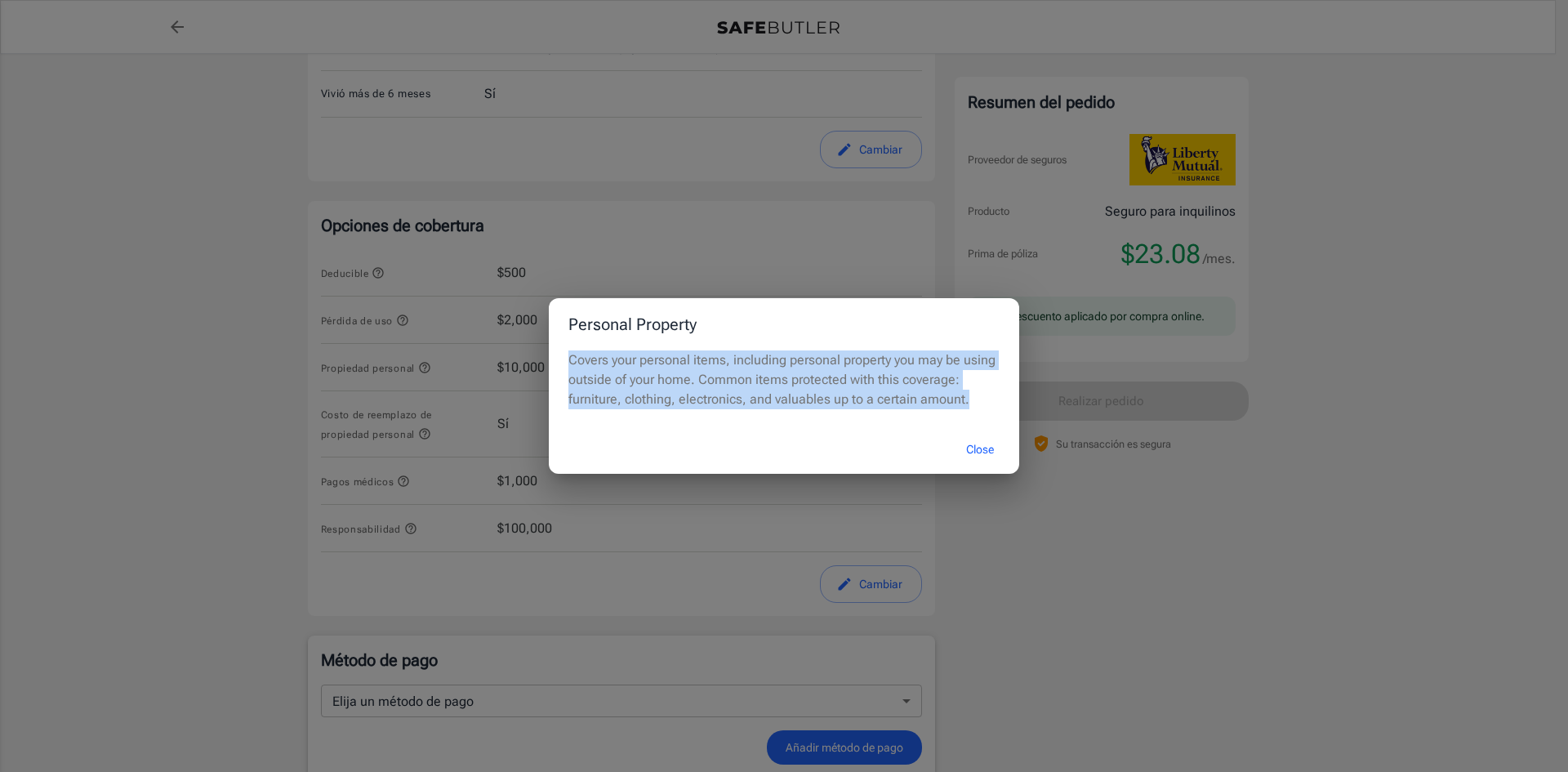
drag, startPoint x: 569, startPoint y: 356, endPoint x: 966, endPoint y: 400, distance: 399.4
click at [966, 400] on p "Covers your personal items, including personal property you may be using outsid…" at bounding box center [784, 379] width 431 height 59
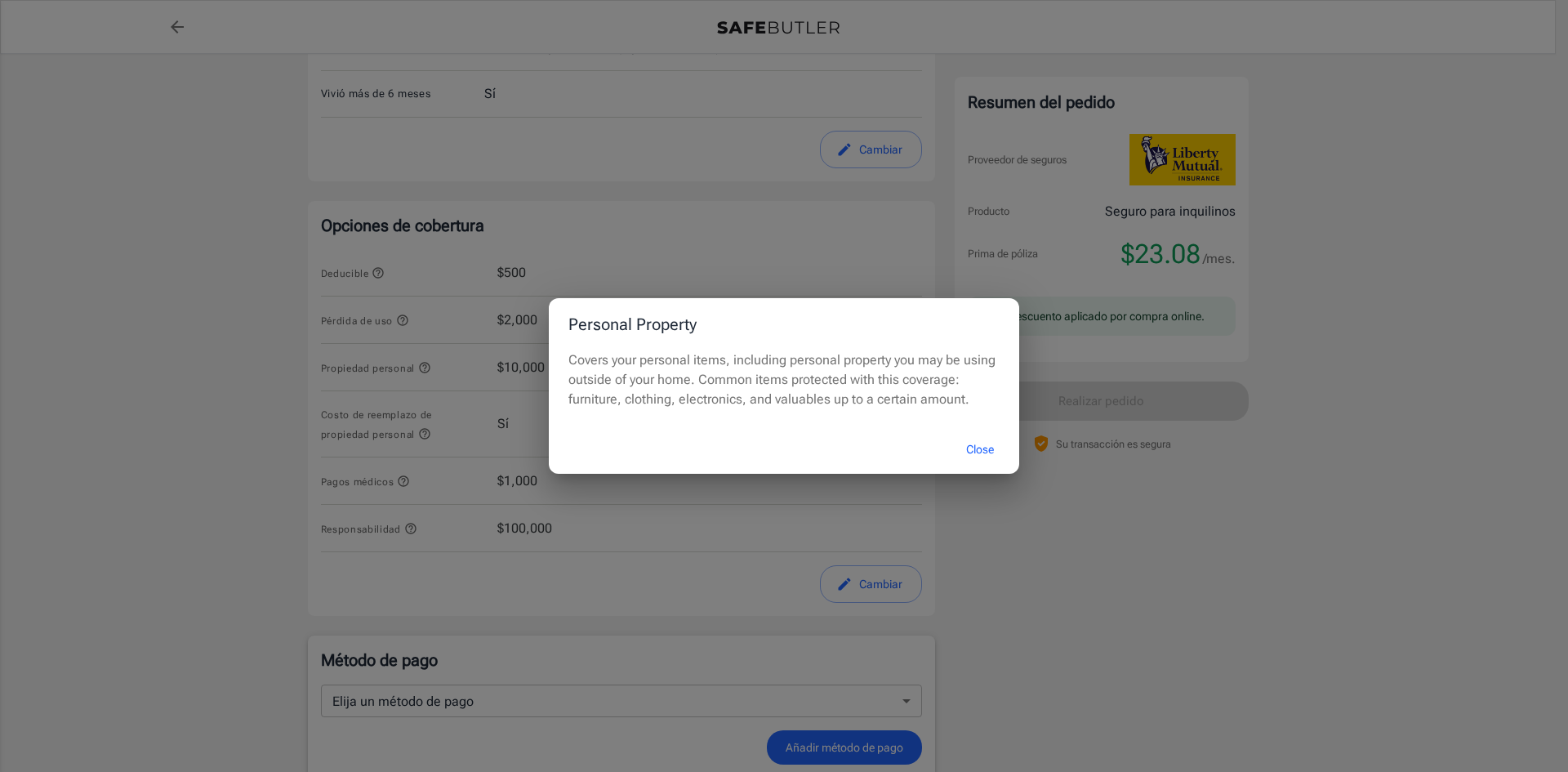
click at [1364, 267] on div "Personal Property Covers your personal items, including personal property you m…" at bounding box center [784, 386] width 1568 height 772
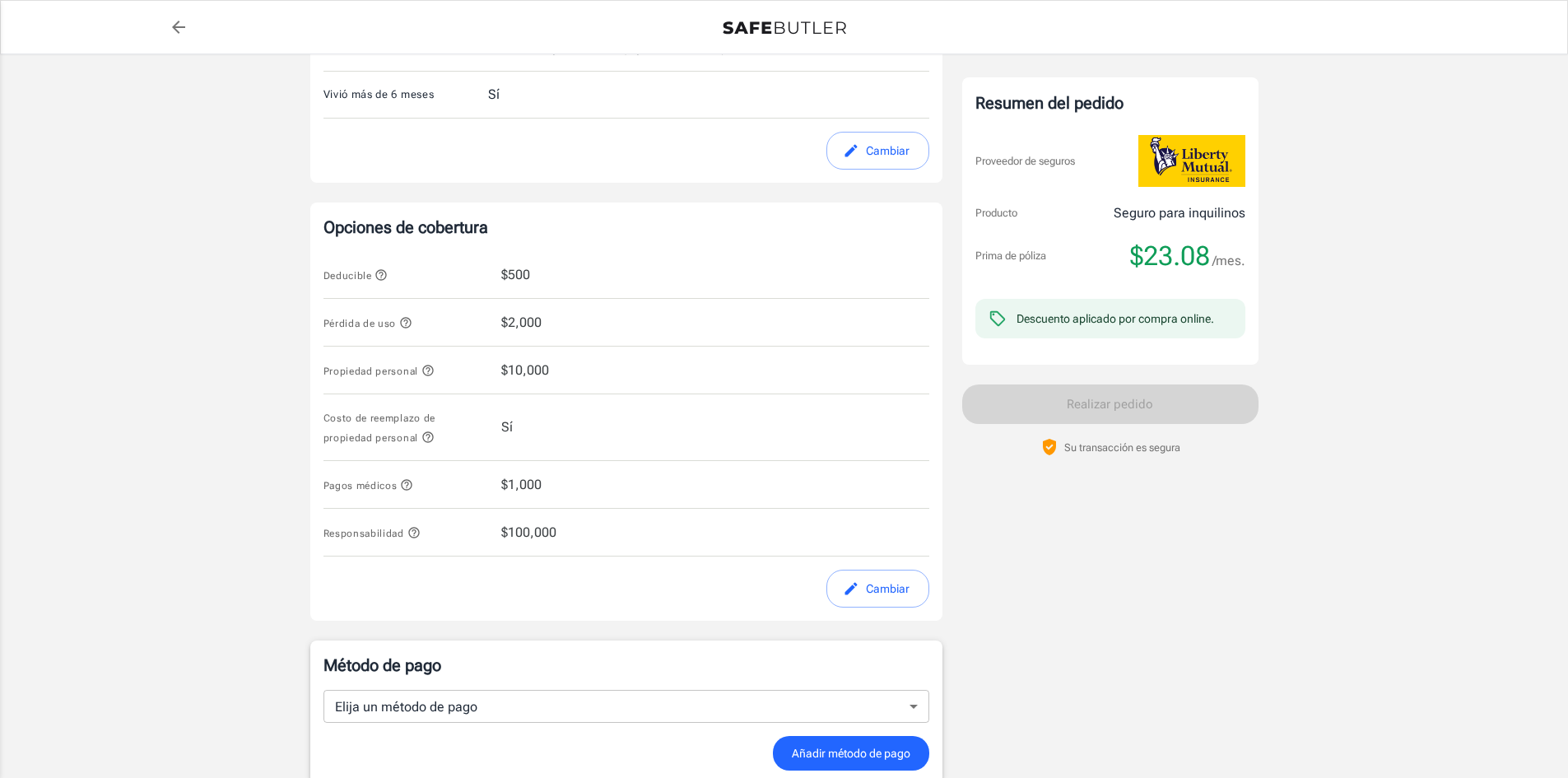
click at [409, 480] on icon "button" at bounding box center [406, 484] width 11 height 11
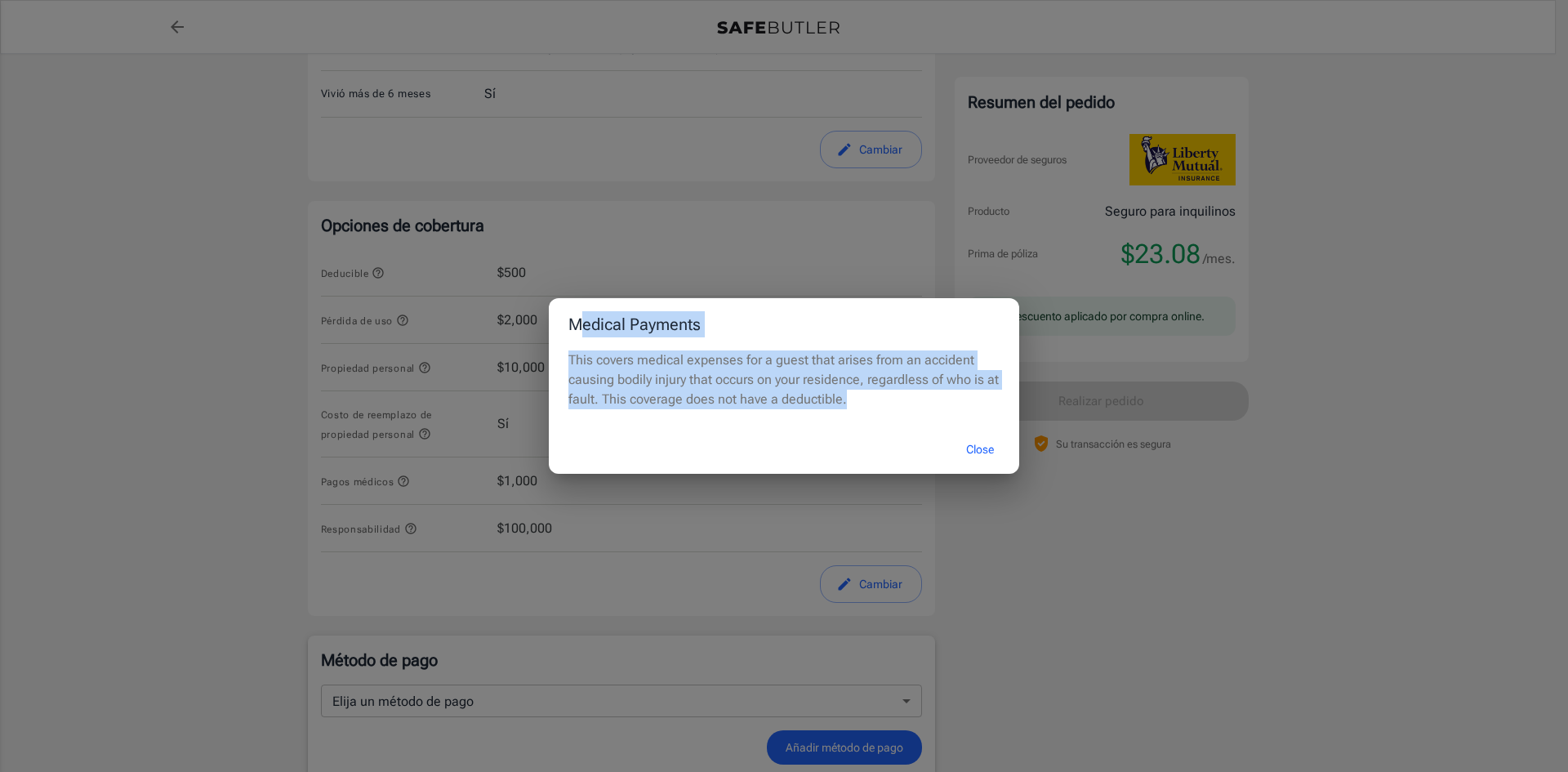
drag, startPoint x: 631, startPoint y: 354, endPoint x: 879, endPoint y: 409, distance: 254.0
click at [897, 409] on div "Medical Payments This covers medical expenses for a guest that arises from an a…" at bounding box center [783, 386] width 470 height 176
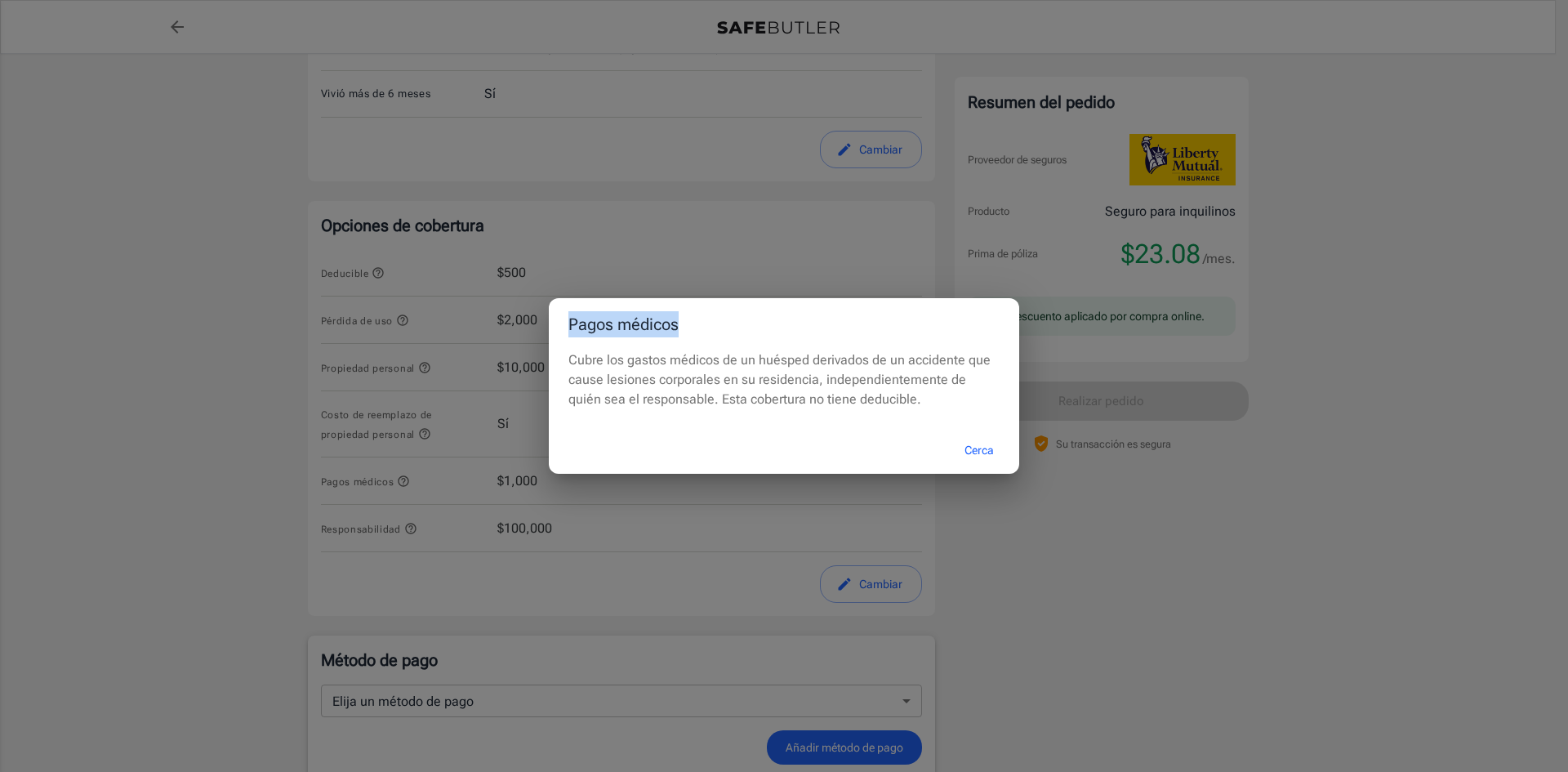
click at [1333, 237] on div "Pagos médicos Cubre los gastos médicos de un huésped derivados de un accidente …" at bounding box center [784, 386] width 1568 height 772
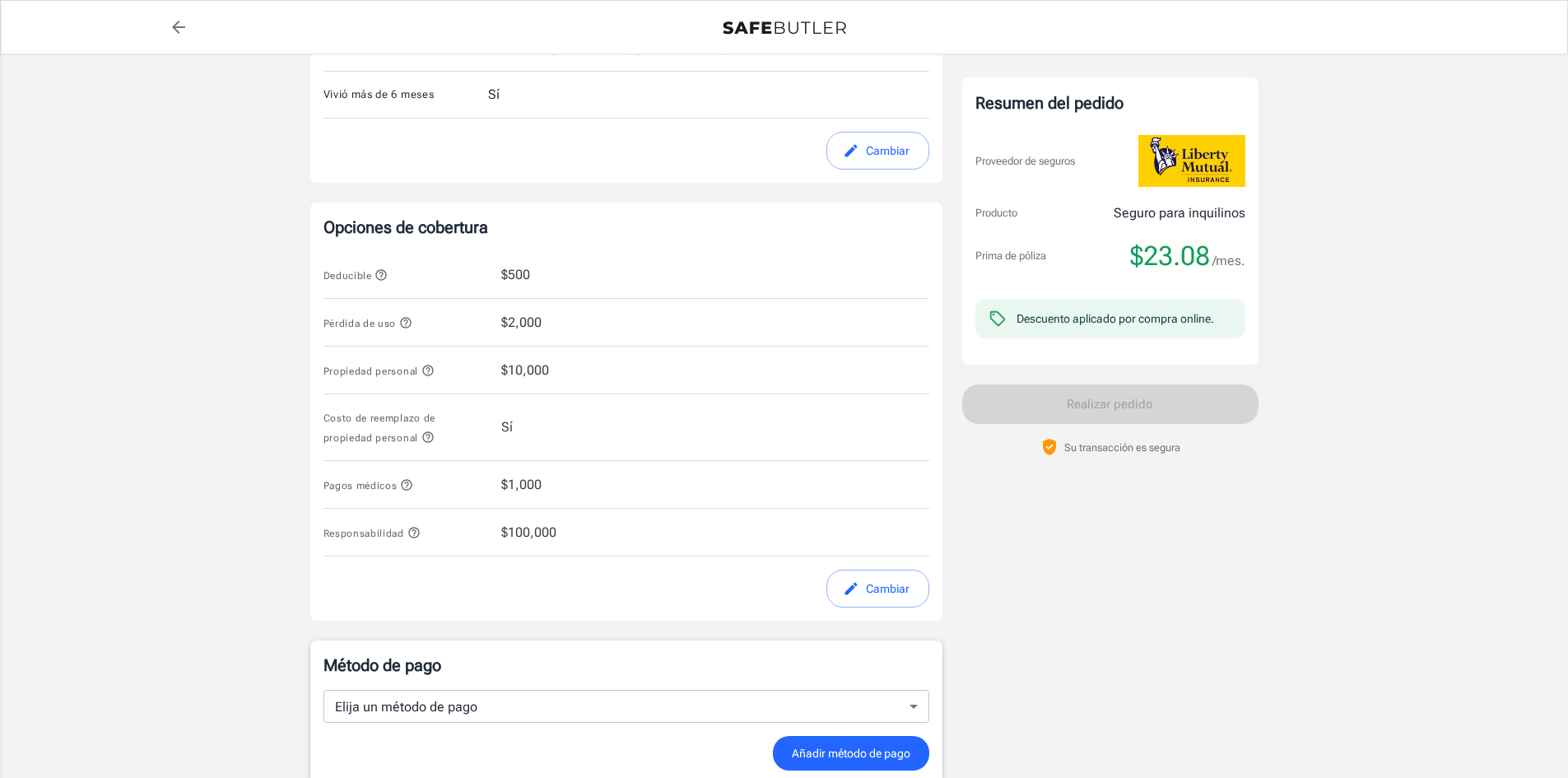
click at [414, 534] on icon "button" at bounding box center [414, 533] width 13 height 13
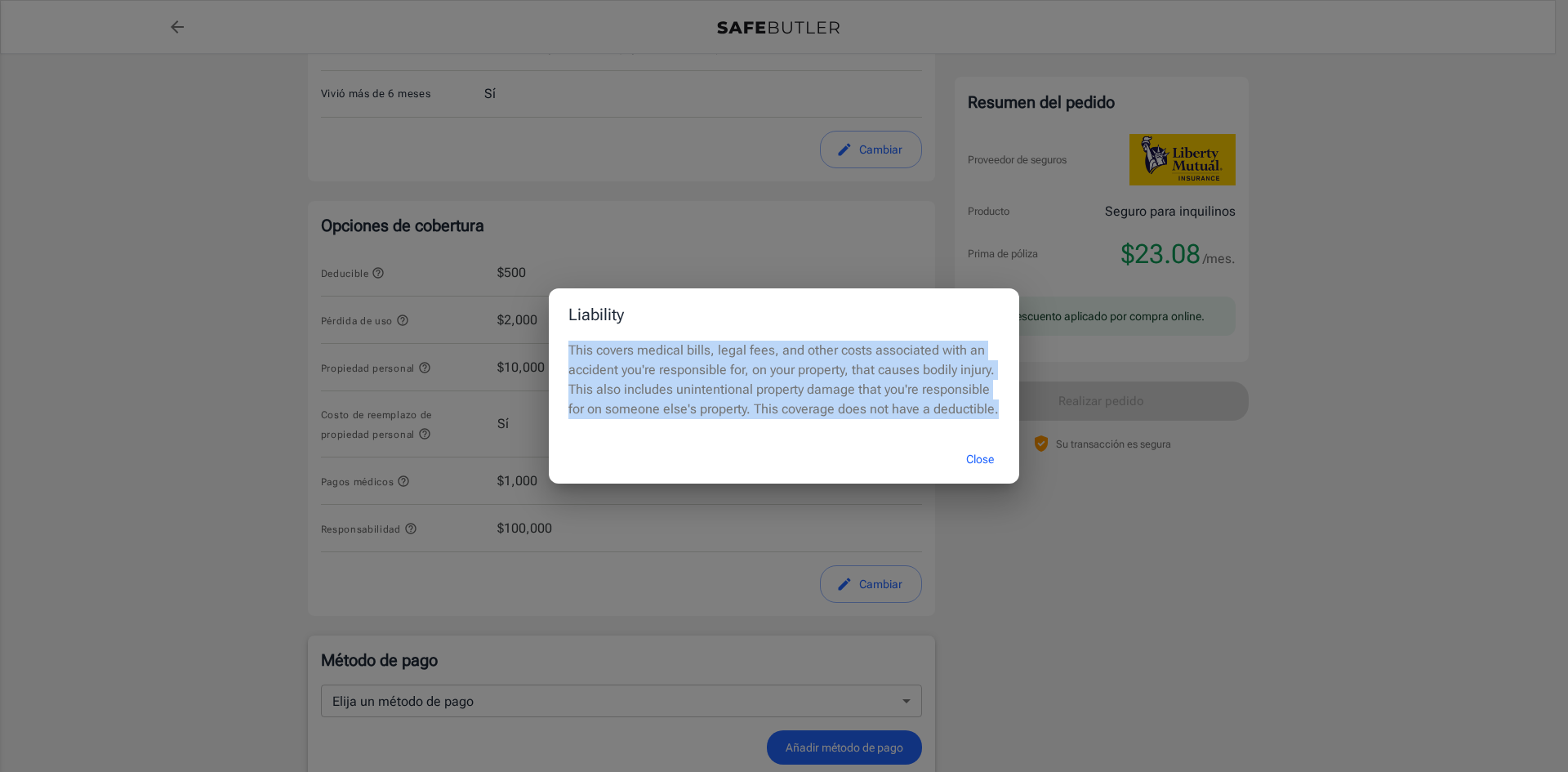
drag, startPoint x: 560, startPoint y: 352, endPoint x: 994, endPoint y: 413, distance: 438.3
click at [994, 413] on div "This covers medical bills, legal fees, and other costs associated with an accid…" at bounding box center [783, 388] width 470 height 95
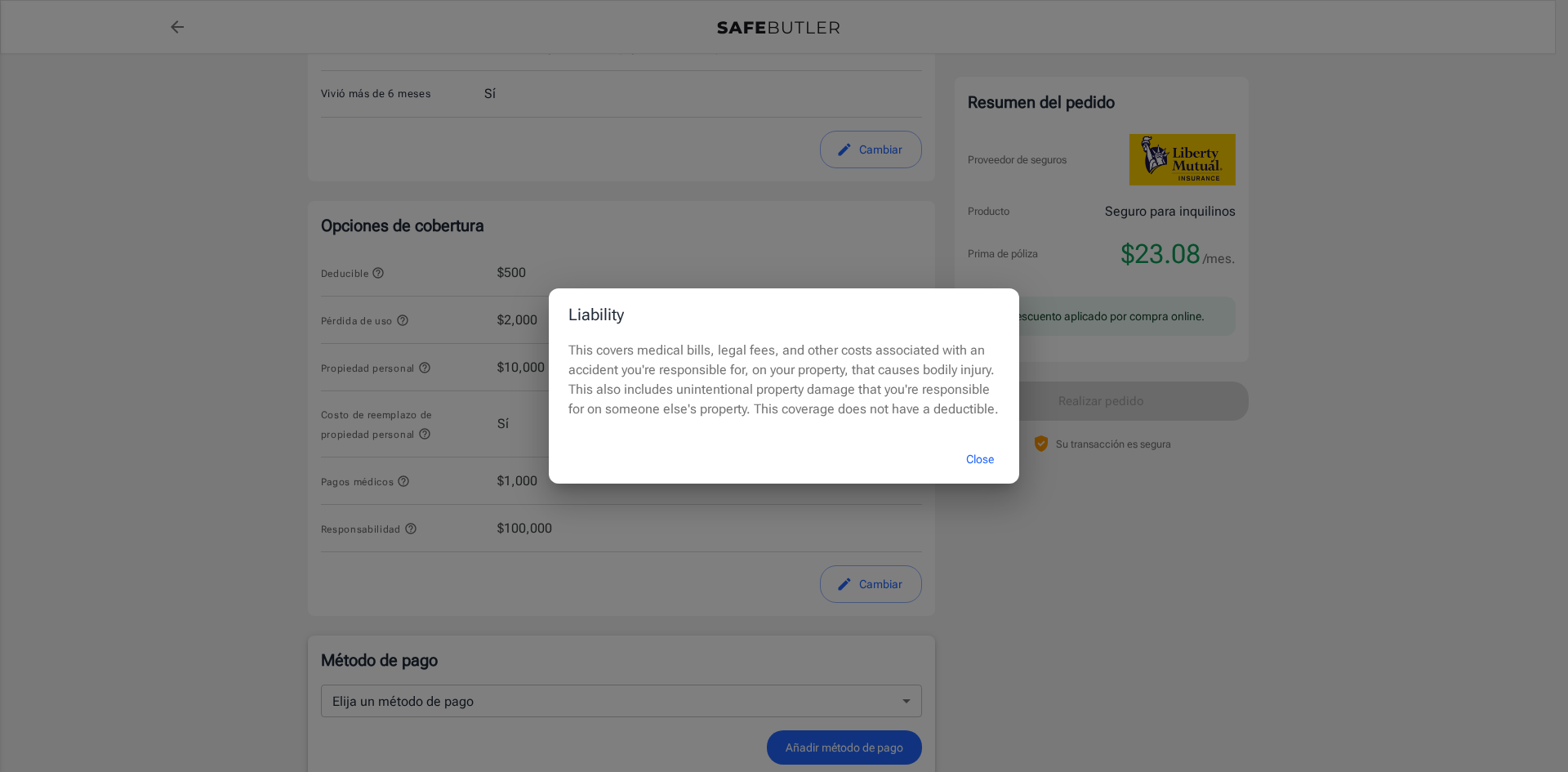
click at [1308, 265] on div "Liability This covers medical bills, legal fees, and other costs associated wit…" at bounding box center [784, 386] width 1568 height 772
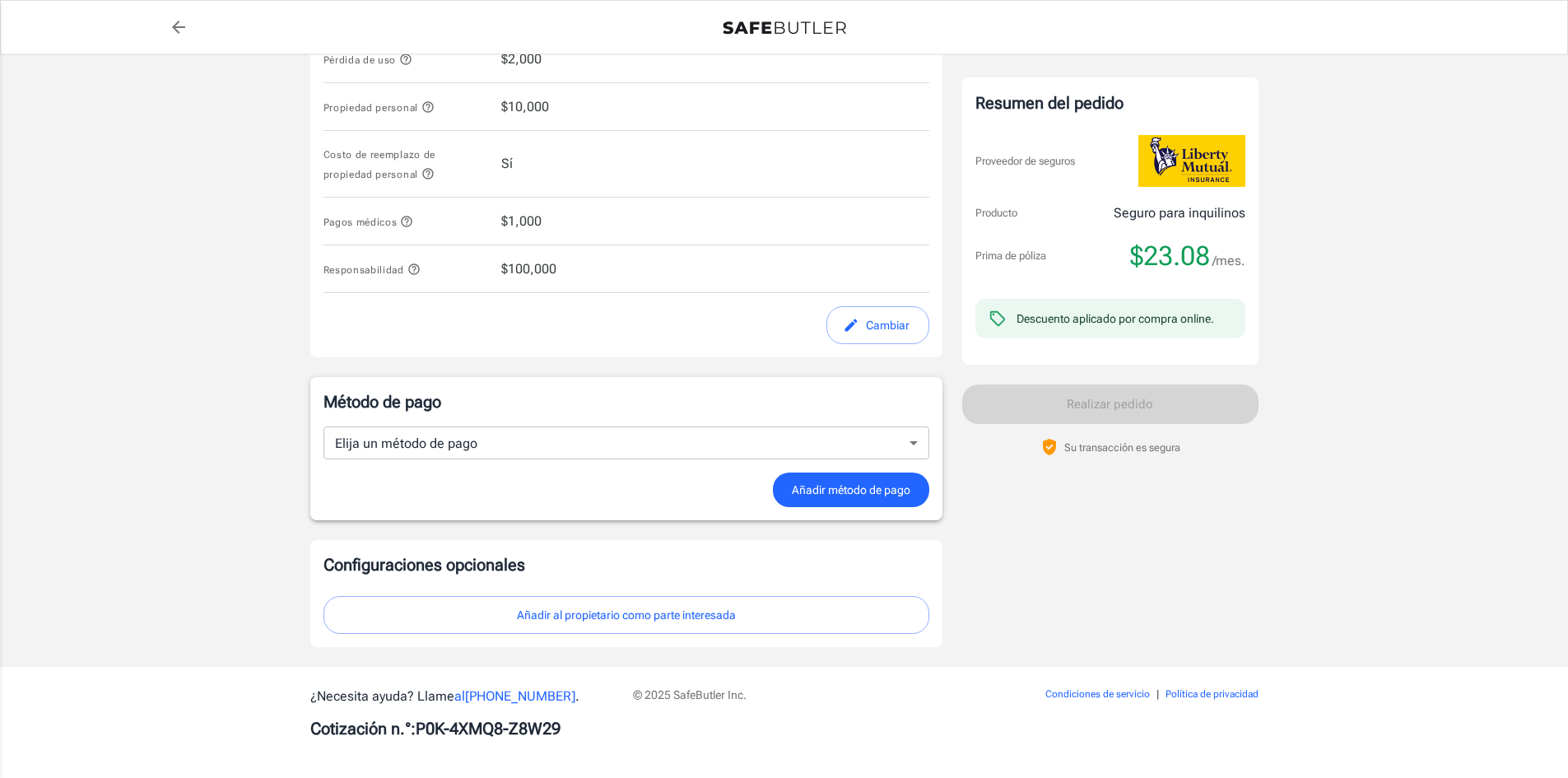
scroll to position [761, 0]
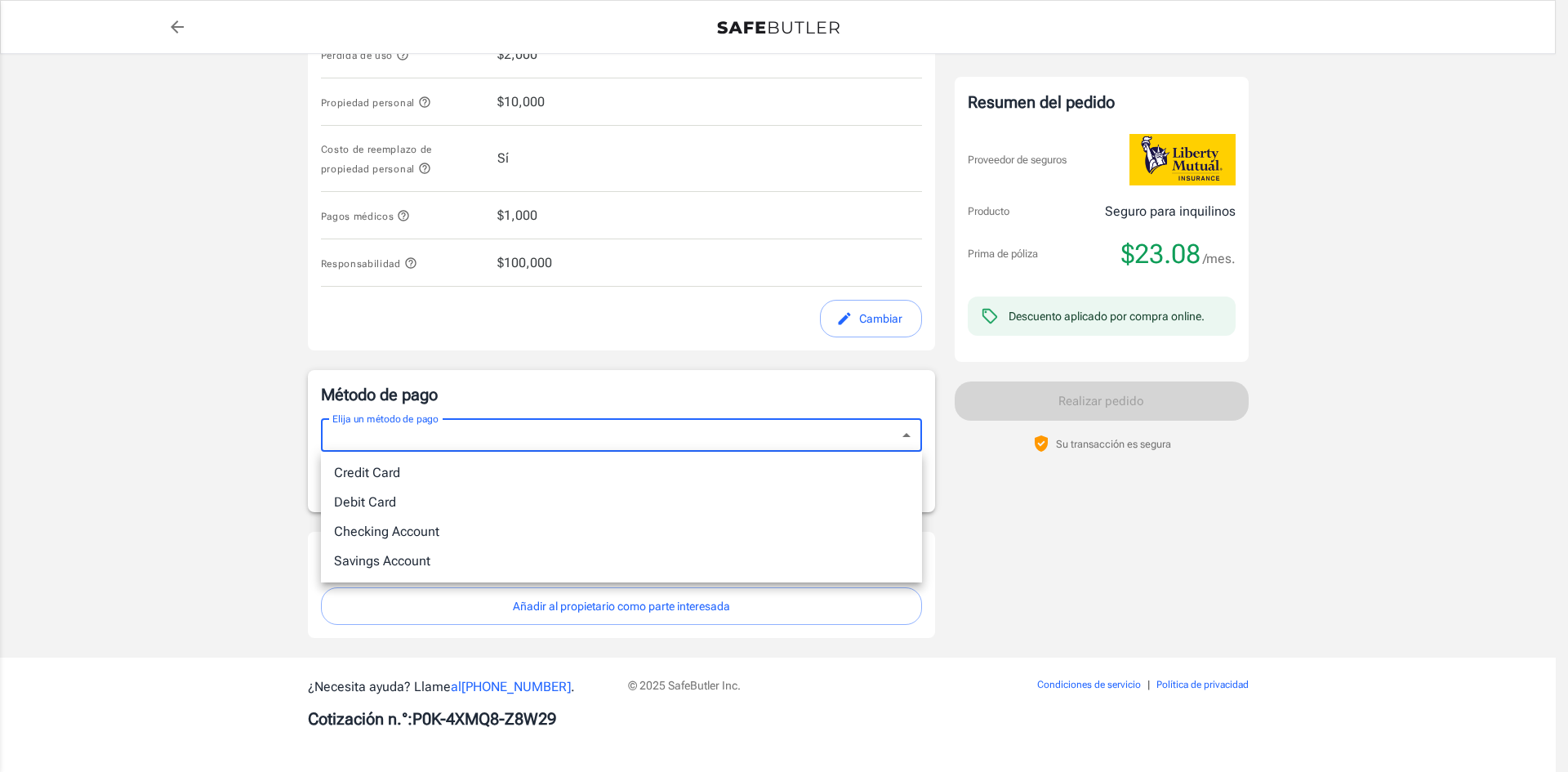
click at [869, 432] on body "Prima de póliza $ 23.08 /mes Liberty Mutual Seguro para inquilinos 1753 GILSEY …" at bounding box center [784, 8] width 1568 height 1527
click at [785, 499] on li "Tarjeta de débito" at bounding box center [621, 504] width 601 height 30
type input "debit"
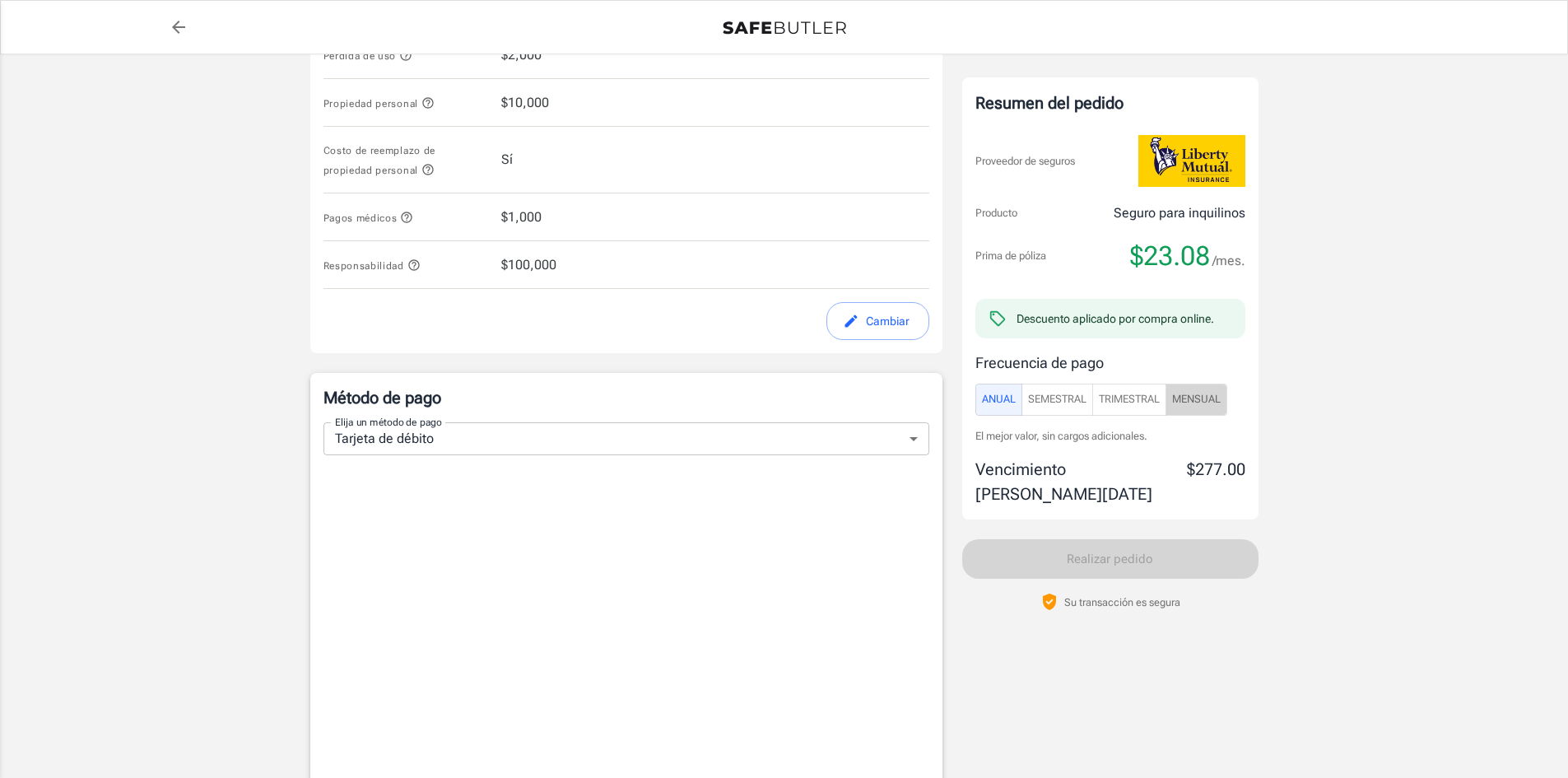
click at [1199, 397] on font "Mensual" at bounding box center [1196, 398] width 49 height 13
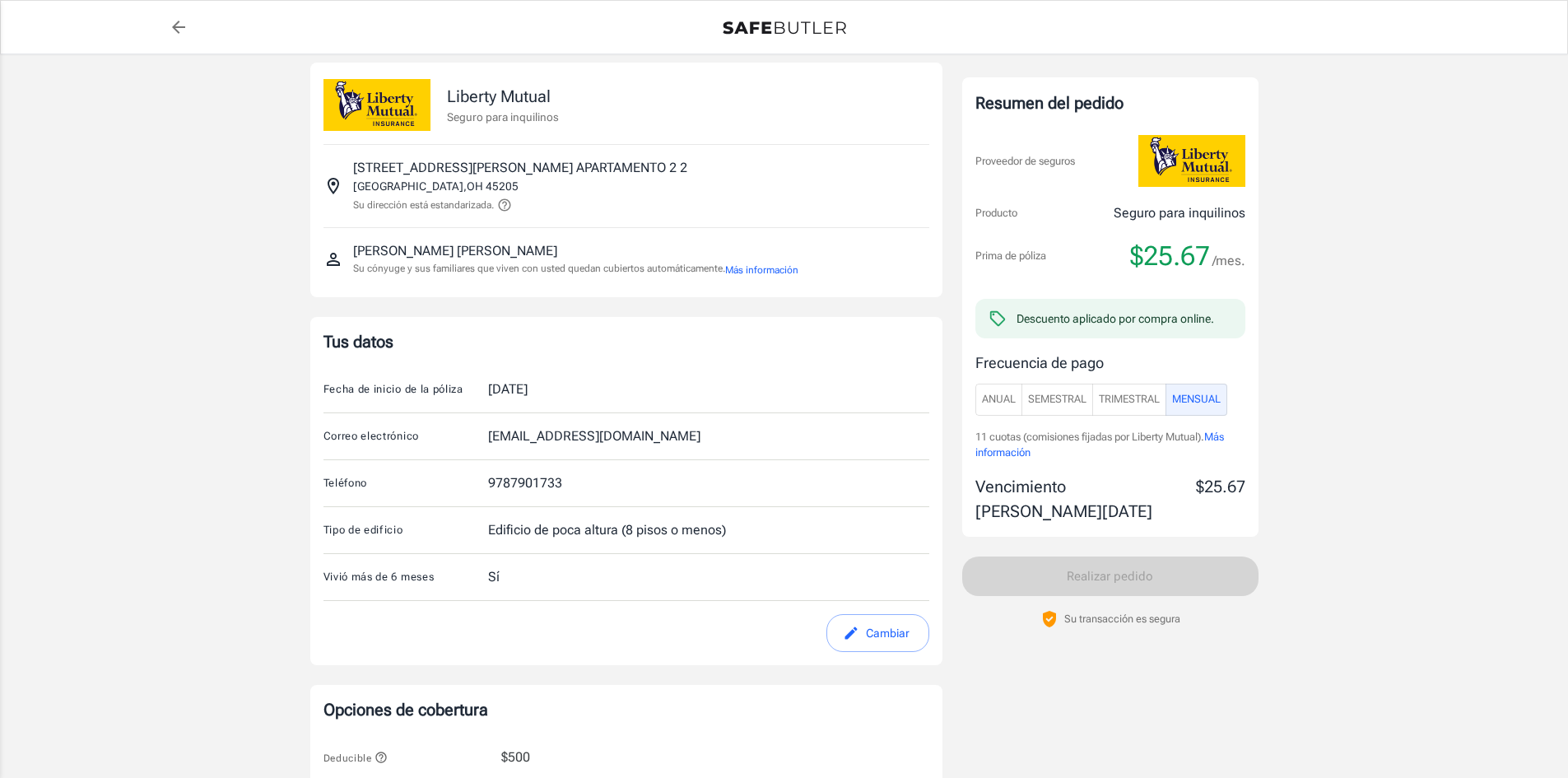
scroll to position [0, 0]
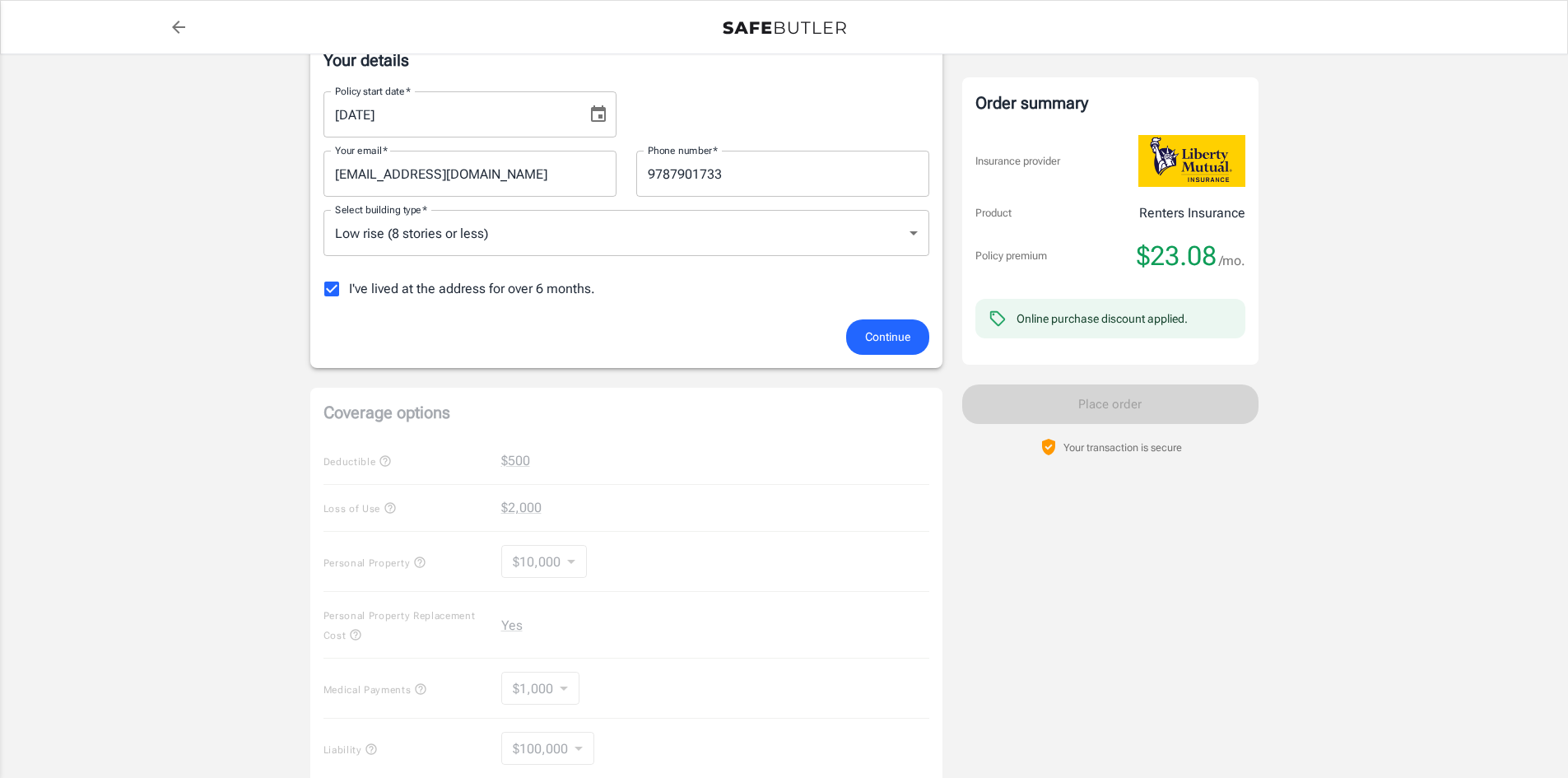
scroll to position [285, 0]
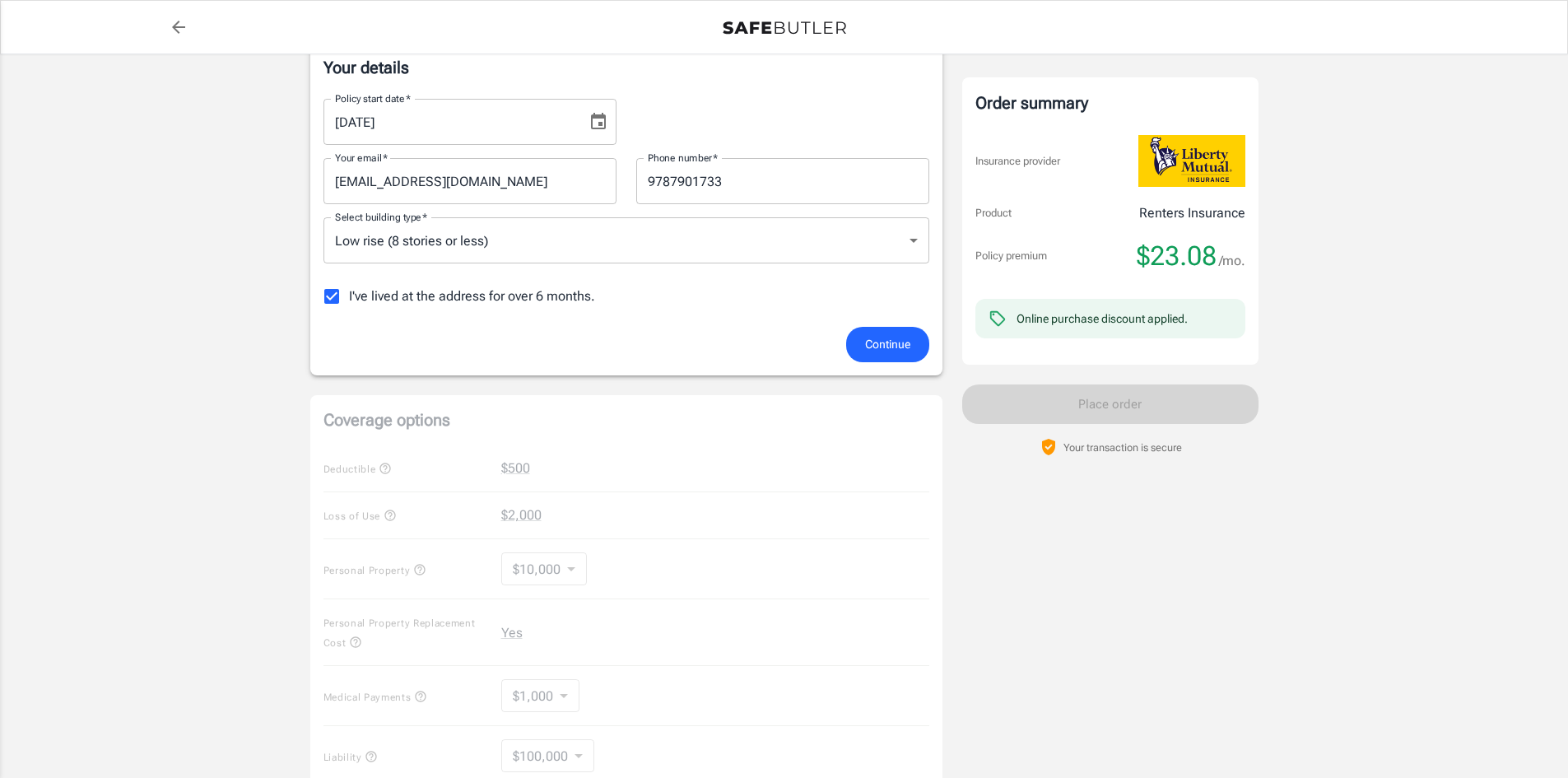
click at [891, 339] on span "Continue" at bounding box center [887, 345] width 45 height 21
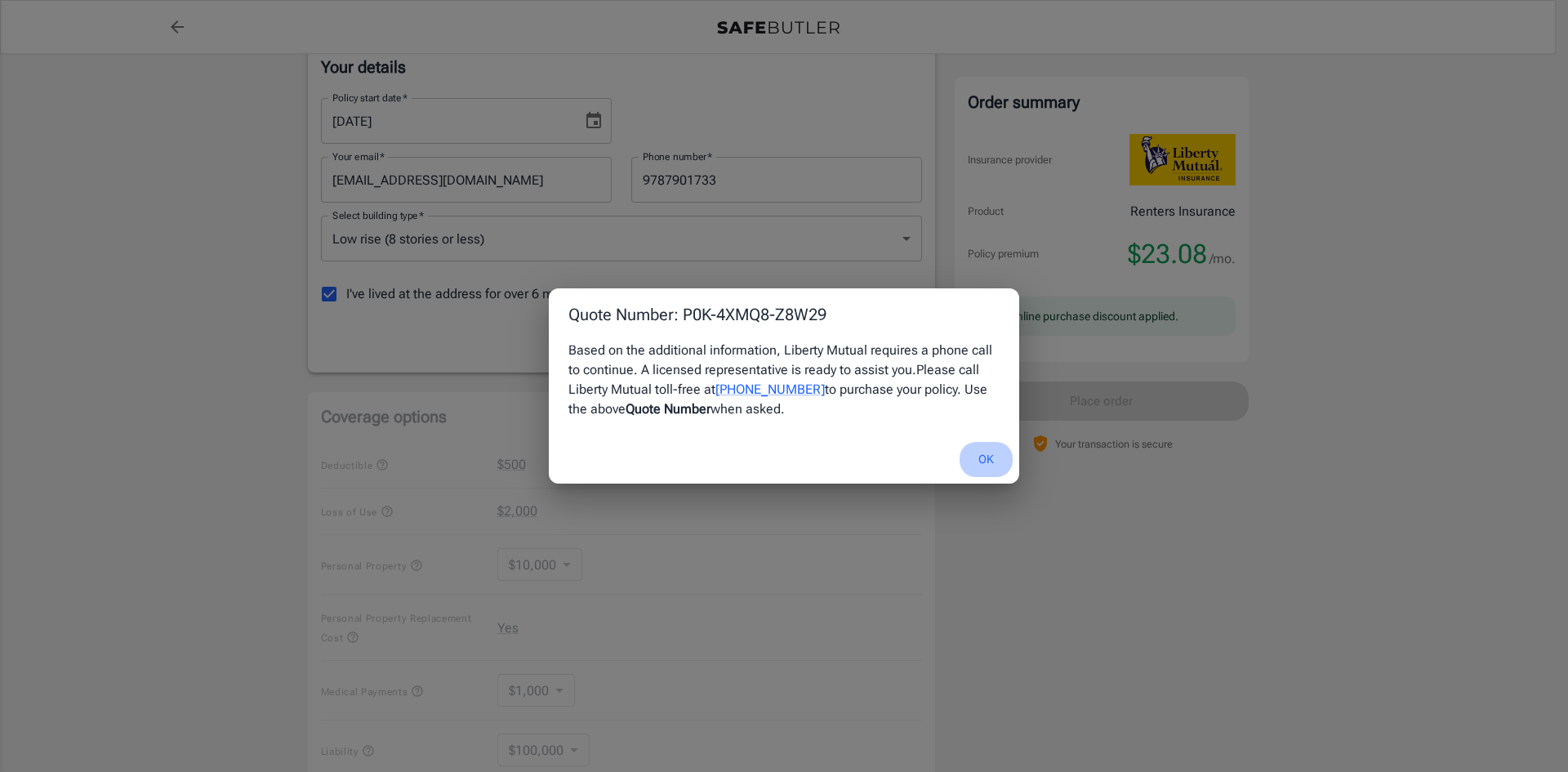
click at [989, 457] on button "OK" at bounding box center [986, 459] width 53 height 35
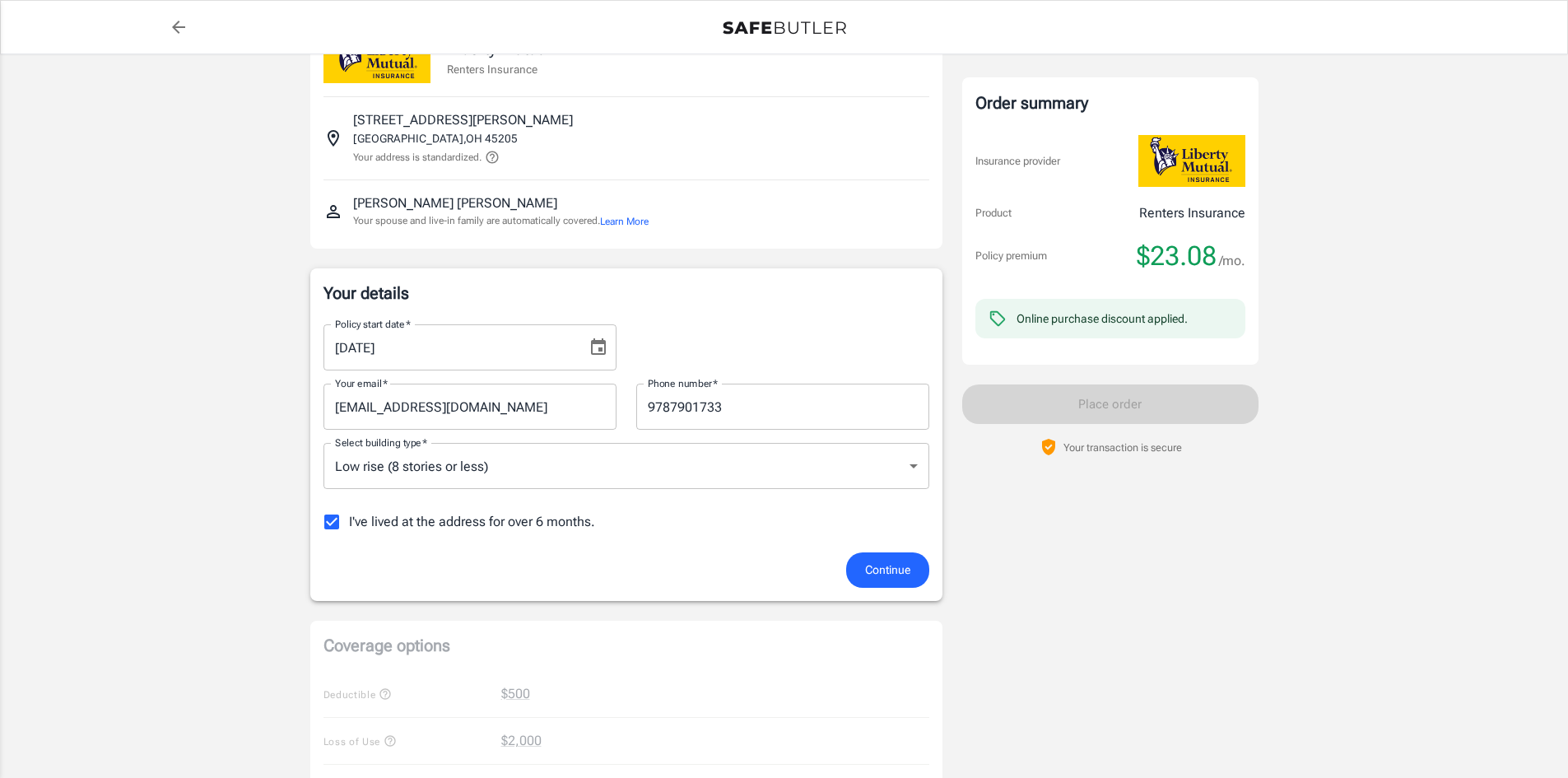
scroll to position [0, 0]
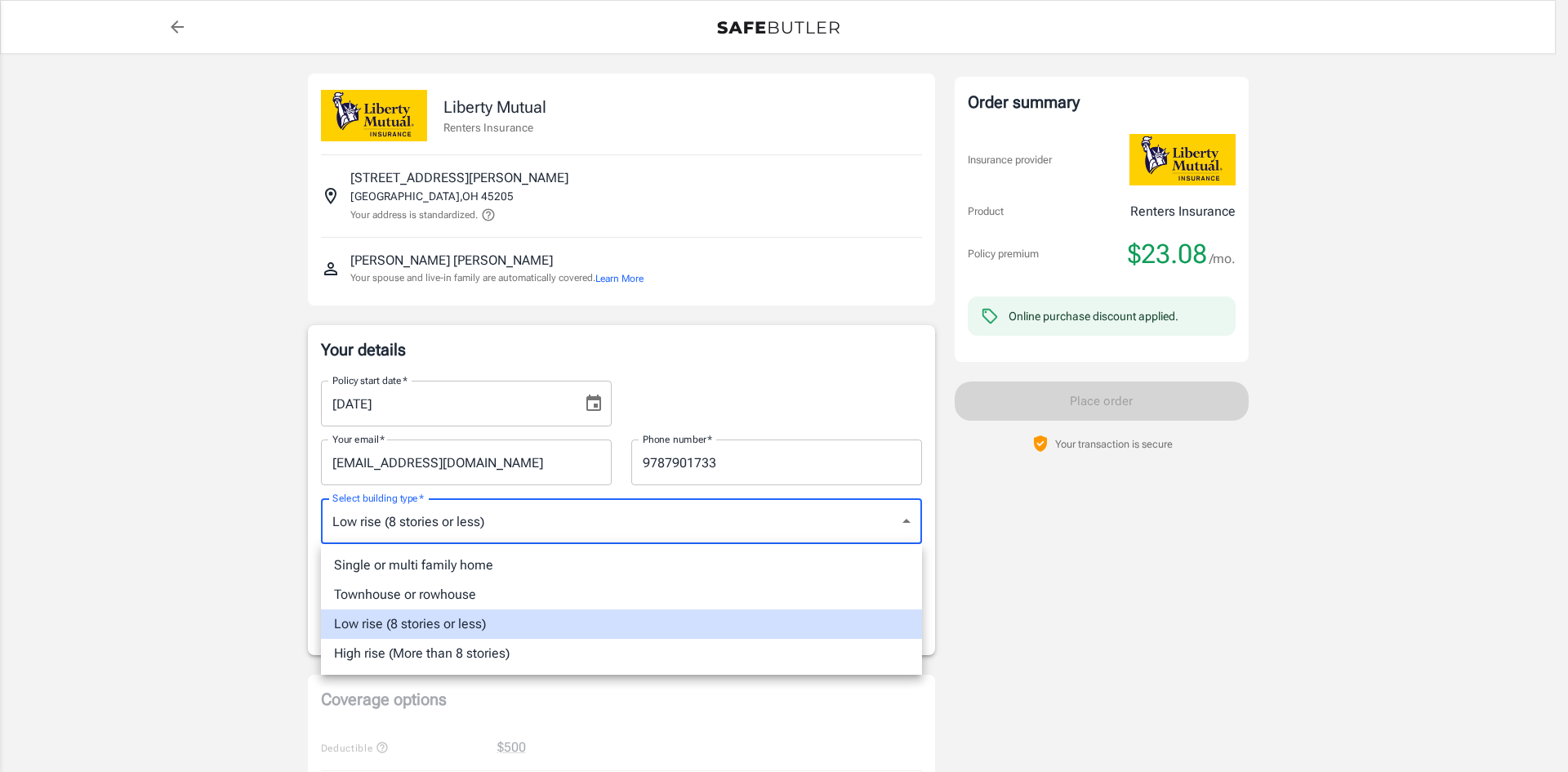
click at [573, 516] on body "Policy premium $ 23.08 /mo Liberty Mutual Renters Insurance 1753 GILSEY AVE APT…" at bounding box center [784, 772] width 1568 height 1545
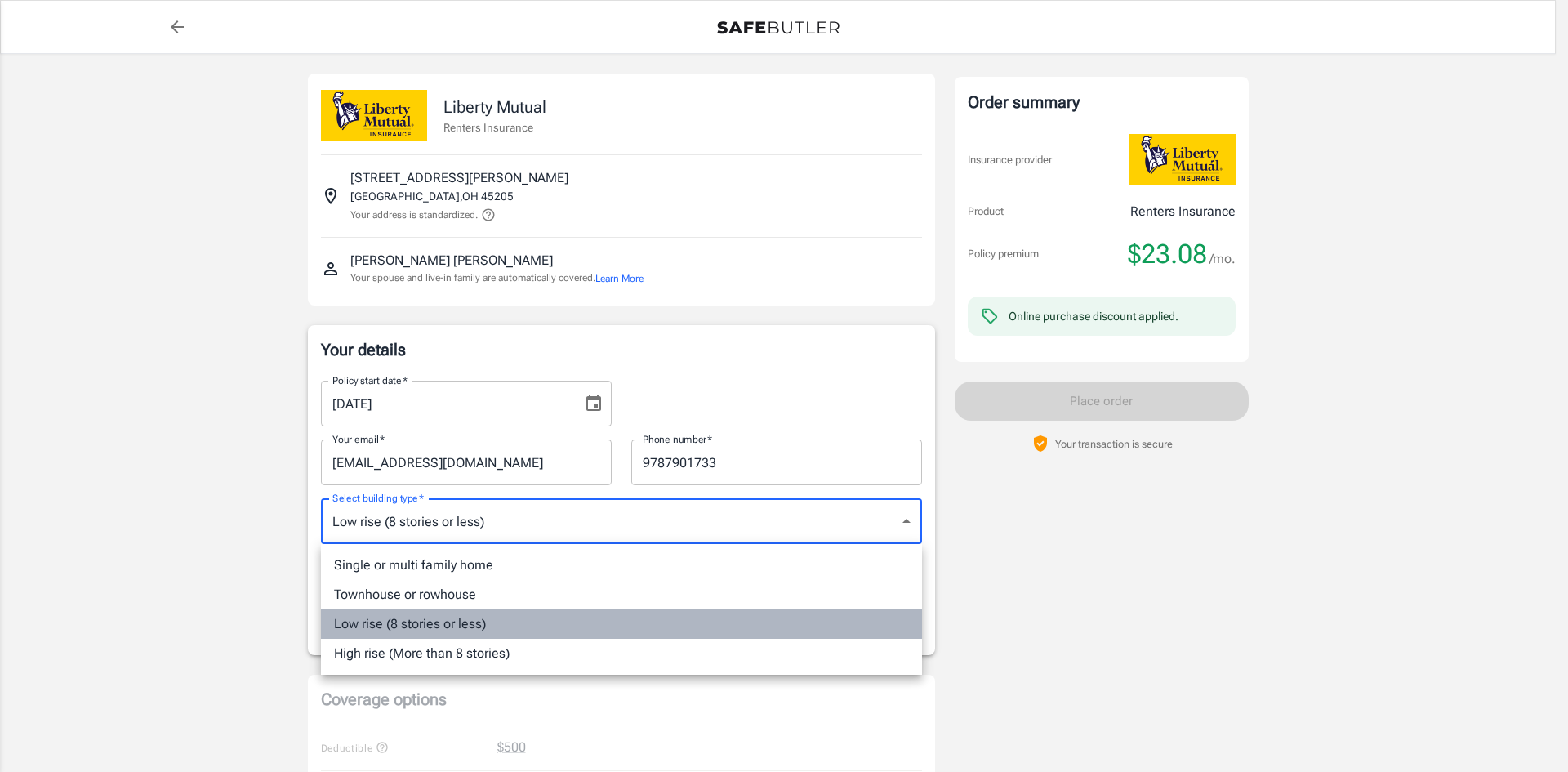
click at [589, 620] on li "Low rise (8 stories or less)" at bounding box center [621, 623] width 601 height 29
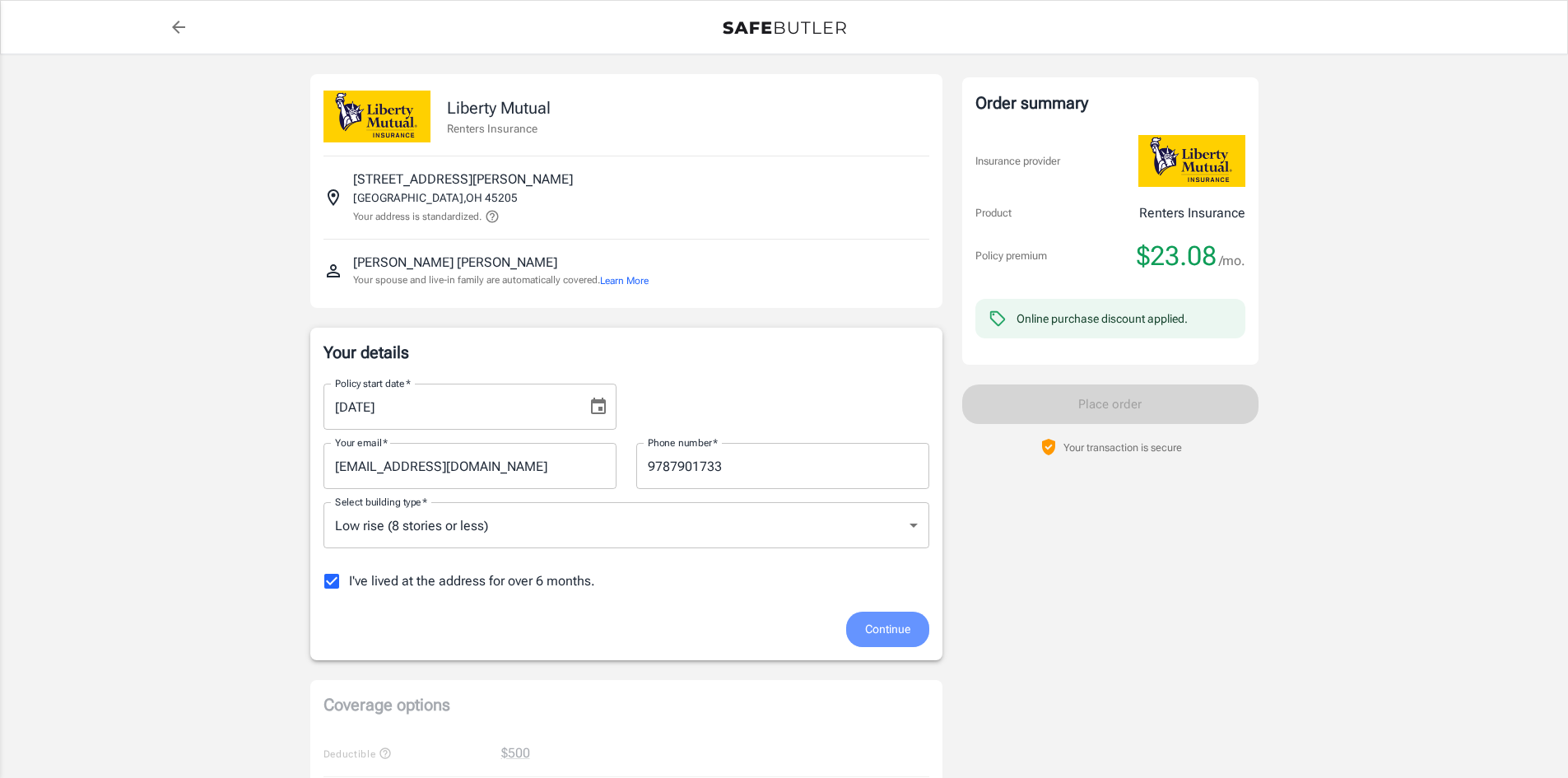
click at [872, 634] on span "Continue" at bounding box center [887, 629] width 45 height 21
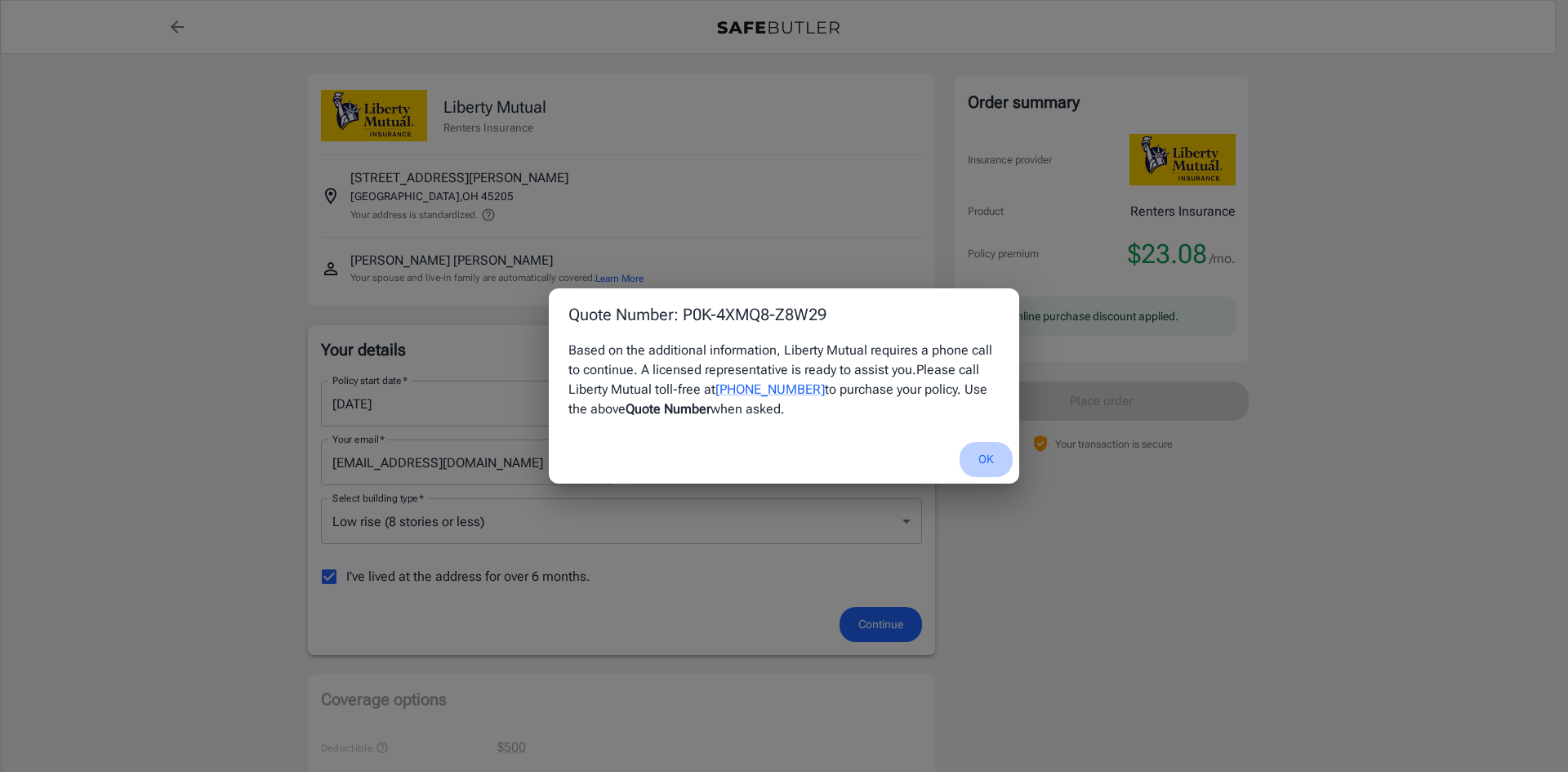
click at [985, 457] on button "OK" at bounding box center [986, 459] width 53 height 35
